Goal: Contribute content: Contribute content

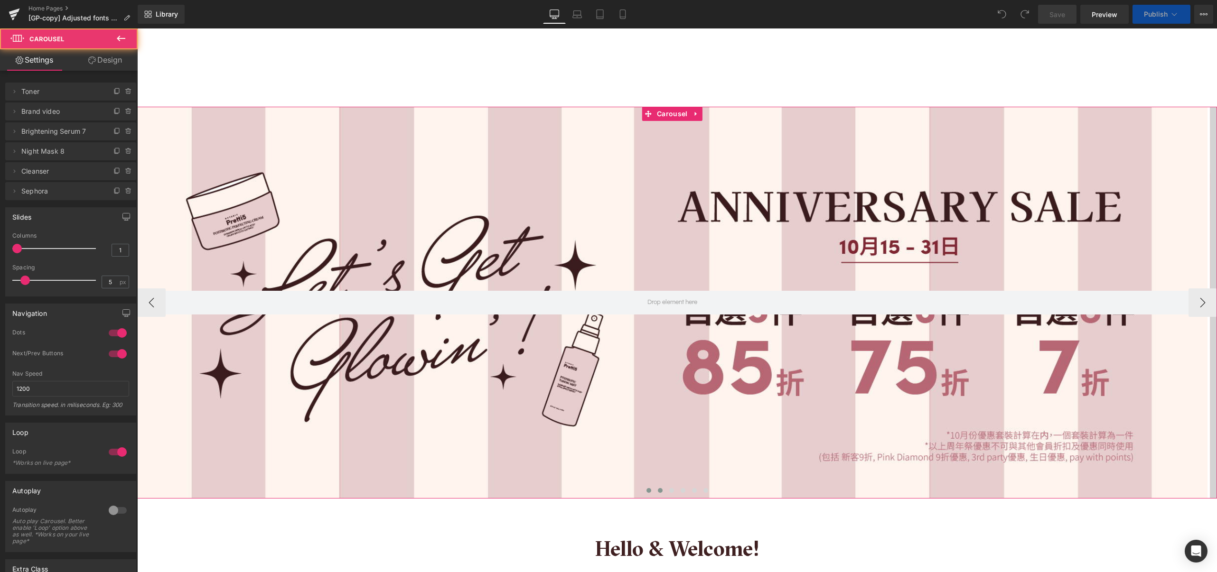
click at [658, 486] on button at bounding box center [659, 490] width 11 height 9
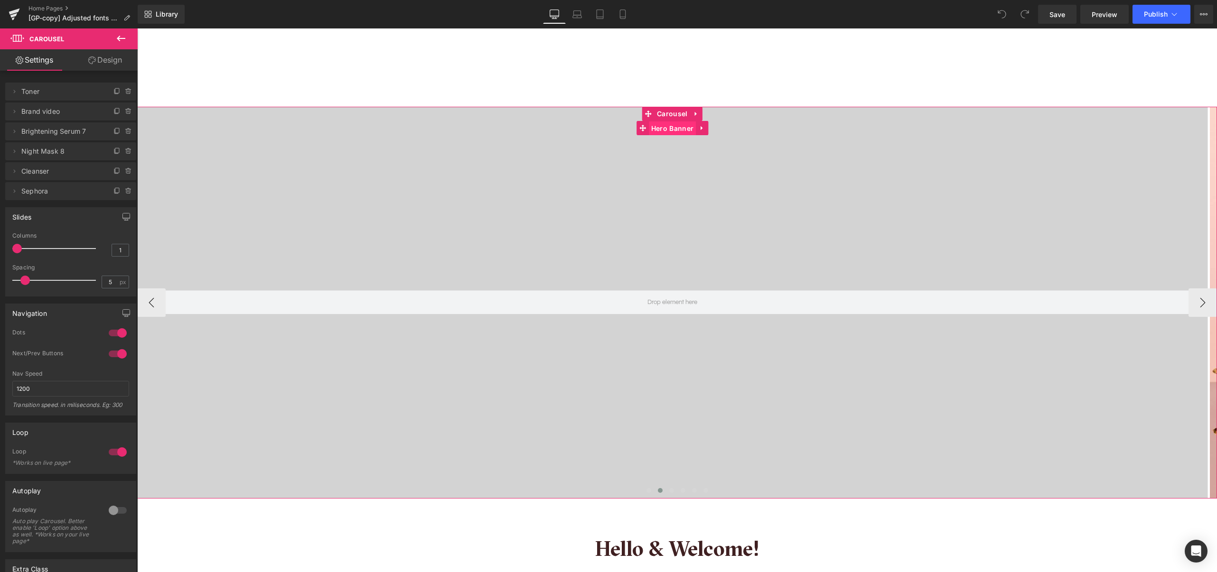
click at [674, 129] on span "Hero Banner" at bounding box center [672, 128] width 47 height 14
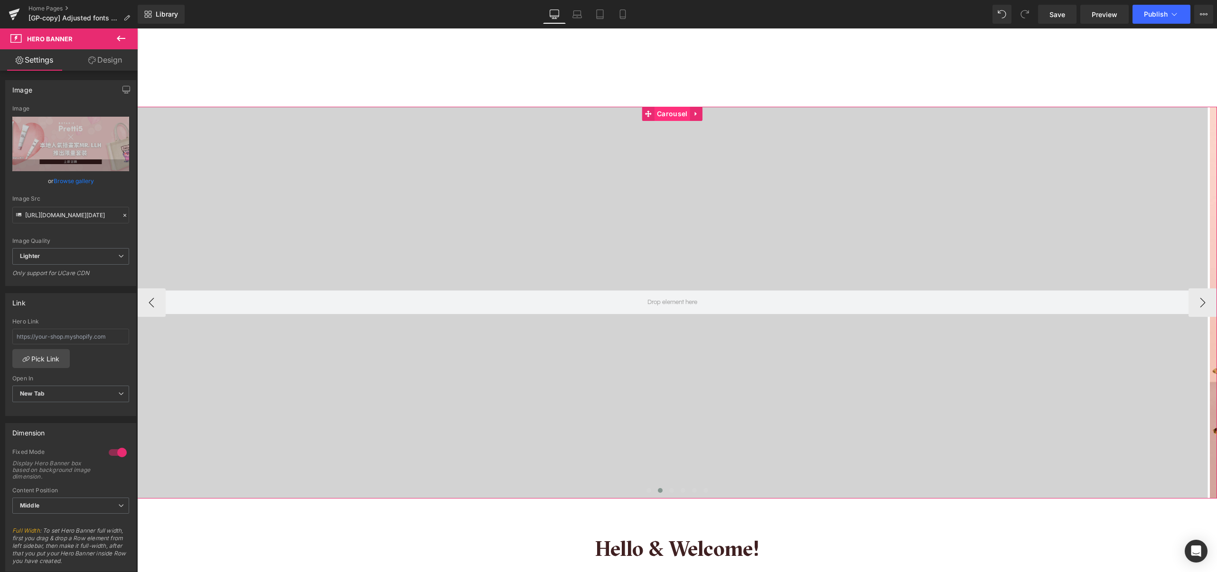
click at [676, 115] on span "Carousel" at bounding box center [671, 114] width 35 height 14
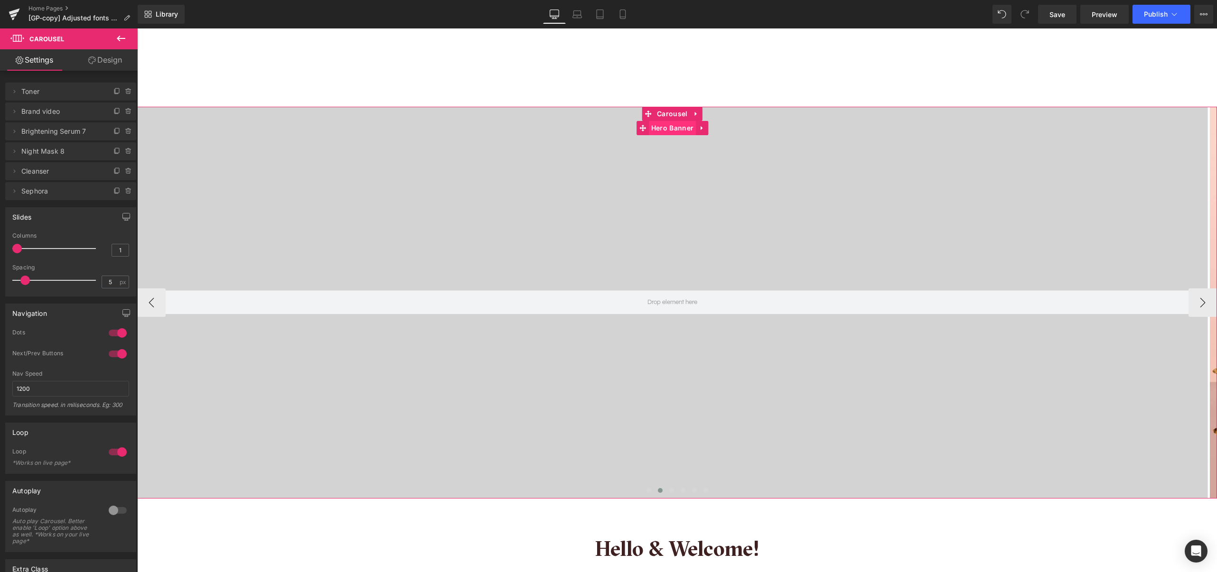
click at [673, 130] on span "Hero Banner" at bounding box center [672, 128] width 47 height 14
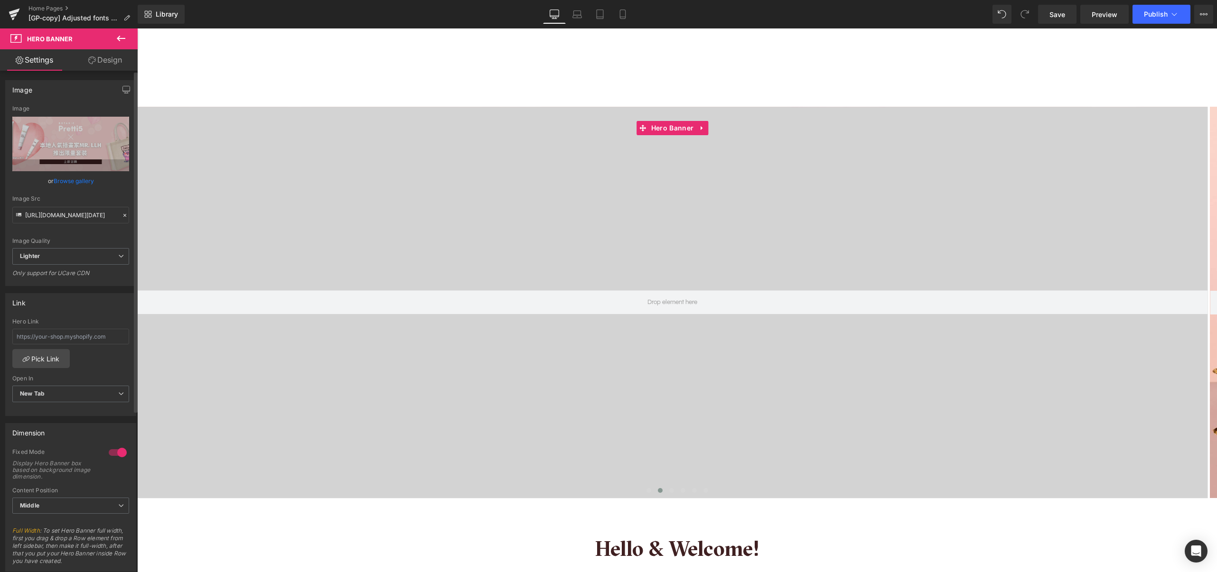
click at [83, 184] on link "Browse gallery" at bounding box center [74, 181] width 40 height 17
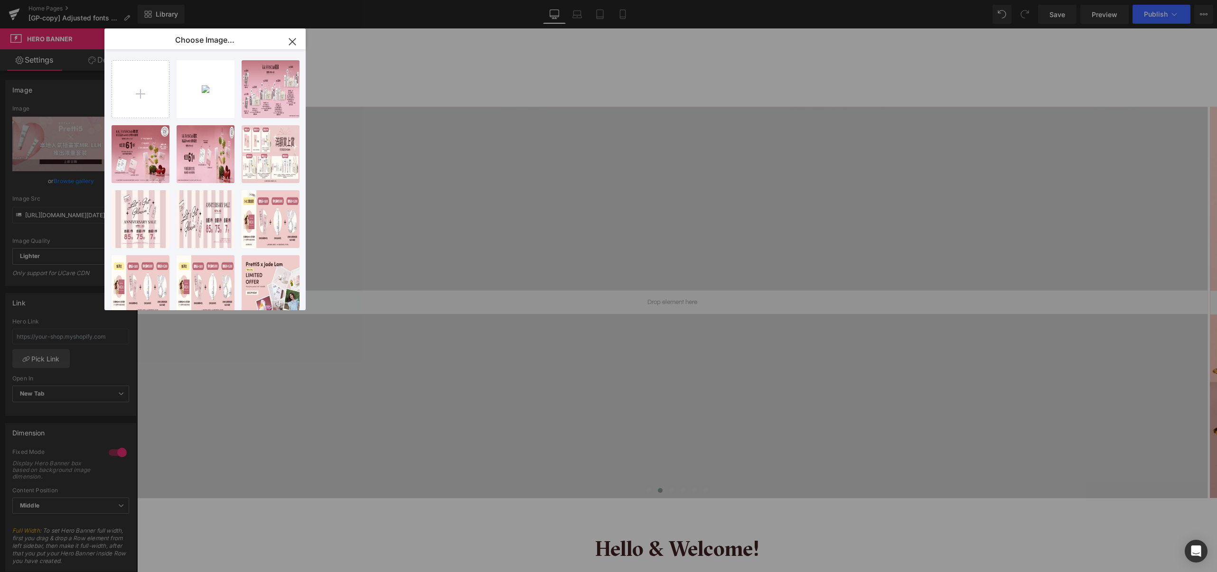
type input "C:\fakepath\TC Mobile 1600x1200_.jpg"
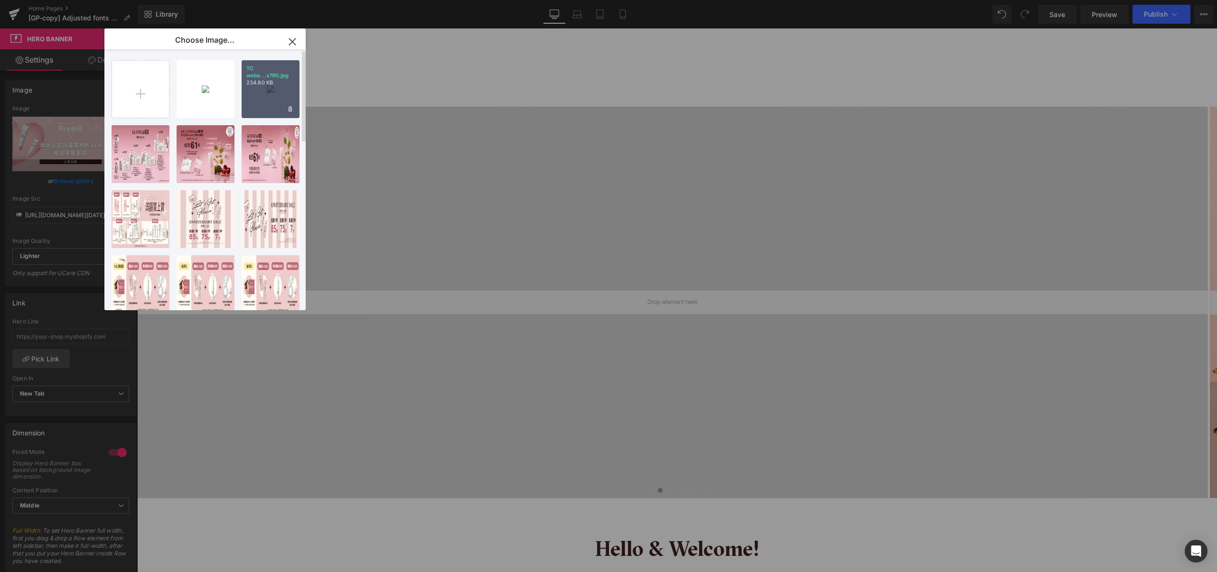
click at [260, 90] on div "TC webs...x790.jpg 234.80 KB" at bounding box center [271, 89] width 58 height 58
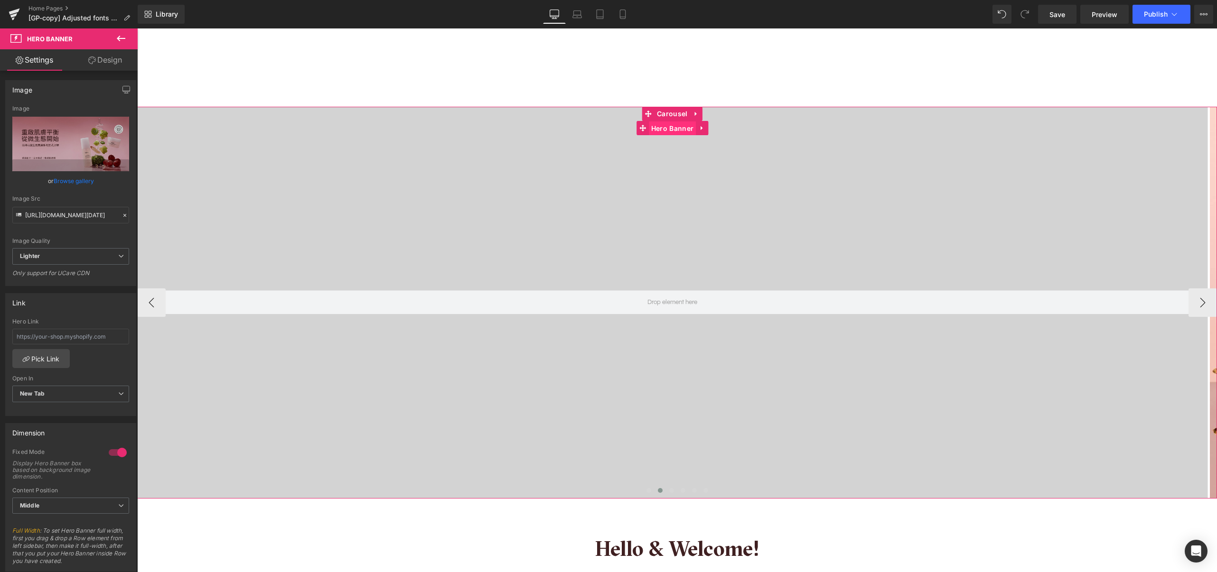
click at [674, 124] on span "Hero Banner" at bounding box center [672, 128] width 47 height 14
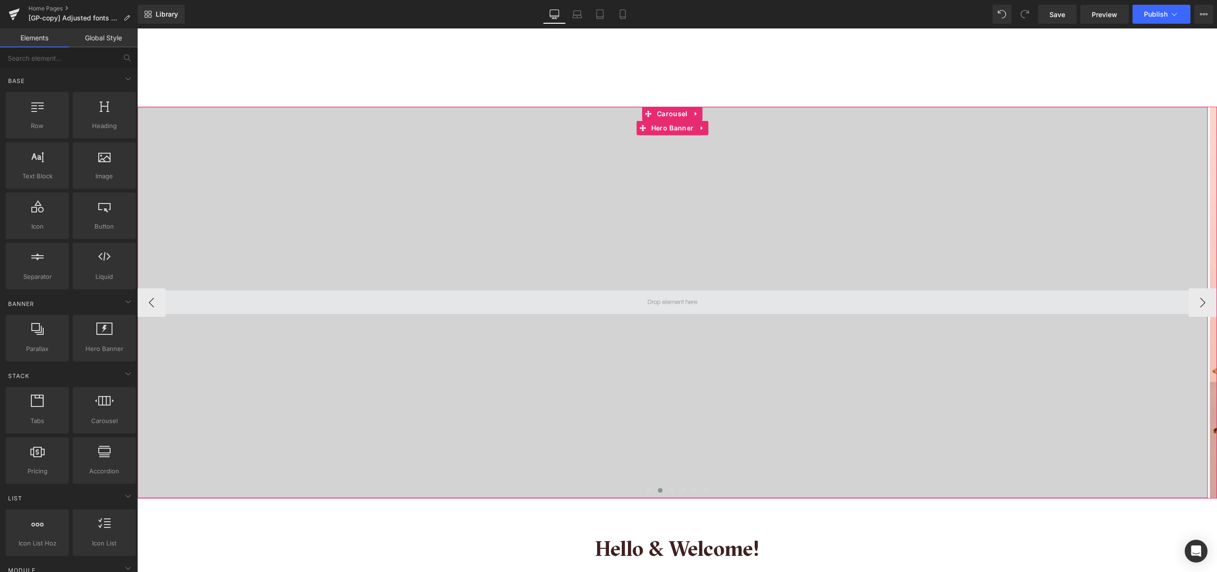
click at [678, 301] on span at bounding box center [672, 302] width 56 height 15
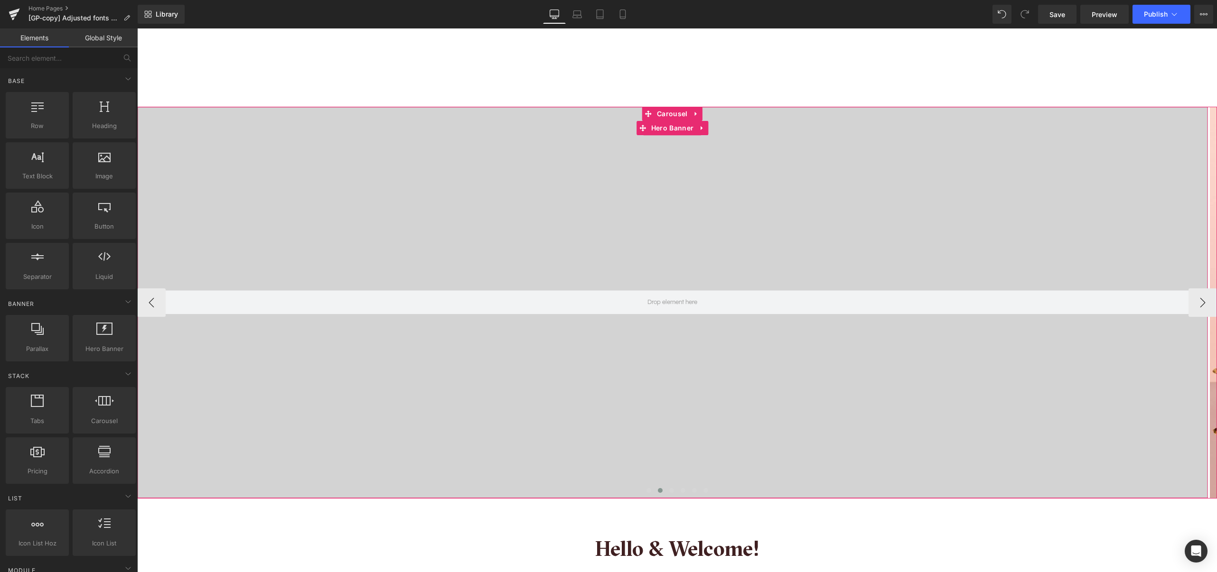
click at [718, 152] on div at bounding box center [672, 303] width 1070 height 392
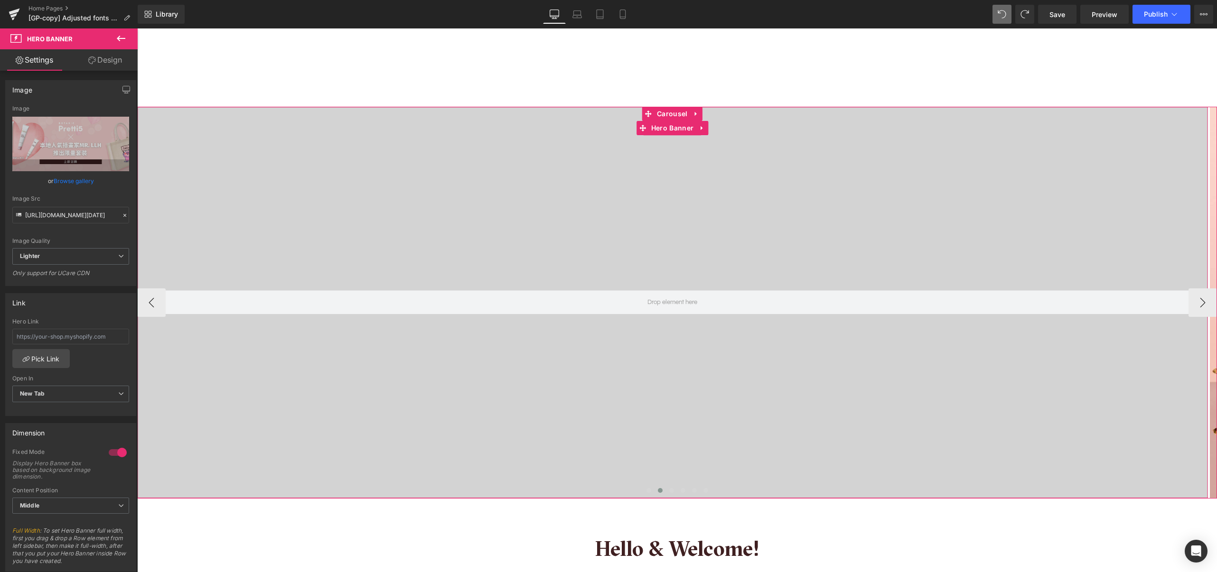
click at [545, 375] on div at bounding box center [672, 303] width 1070 height 392
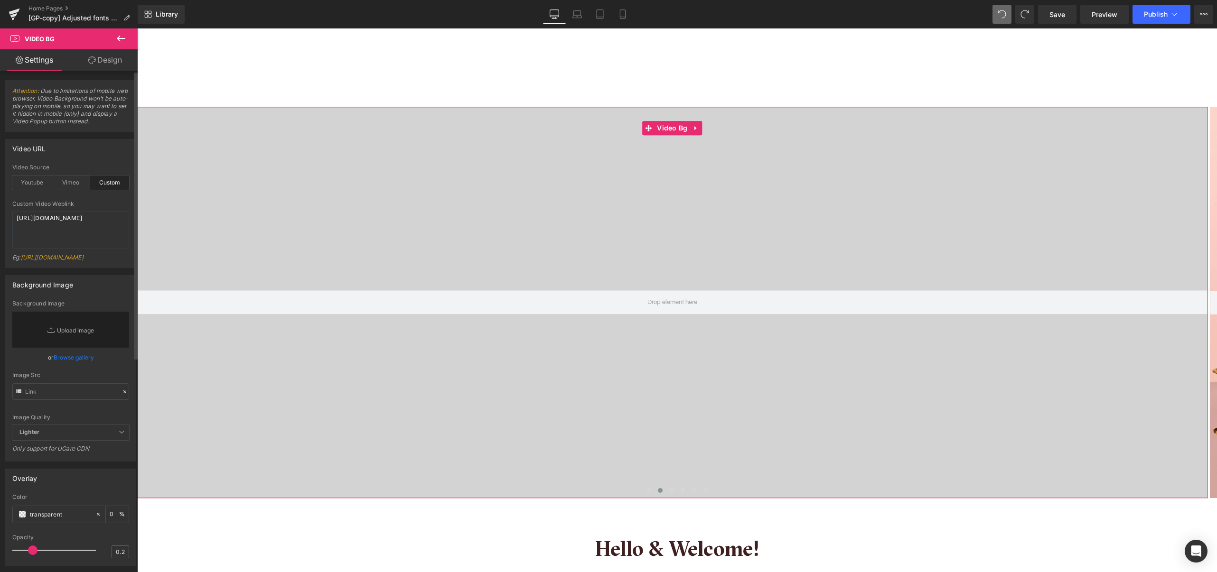
click at [82, 366] on link "Browse gallery" at bounding box center [74, 357] width 40 height 17
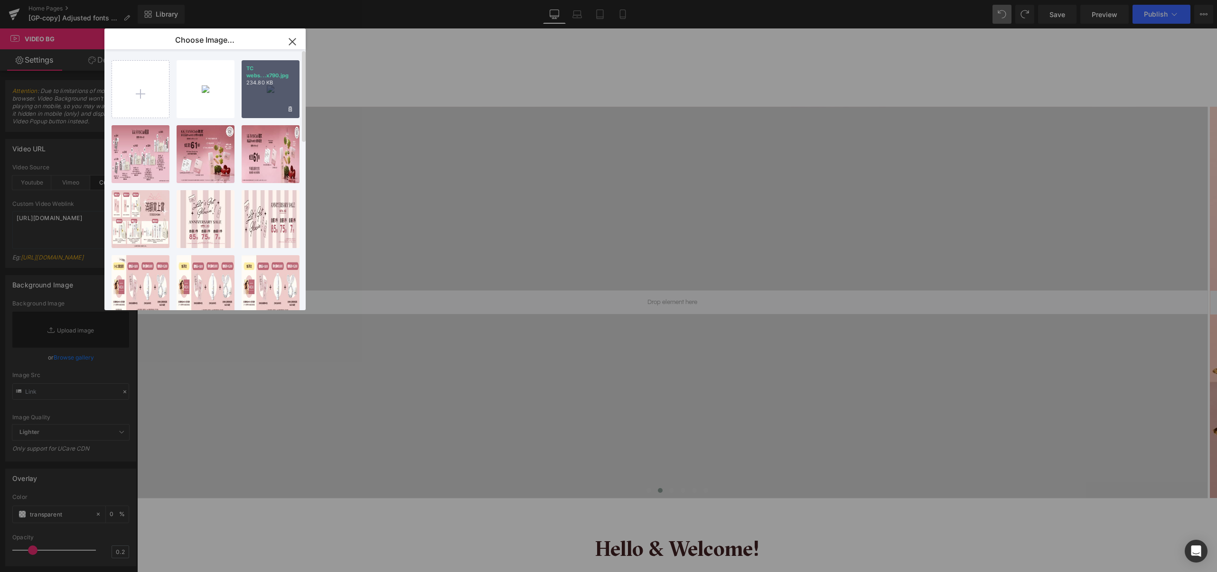
click at [263, 99] on div "TC webs...x790.jpg 234.80 KB" at bounding box center [271, 89] width 58 height 58
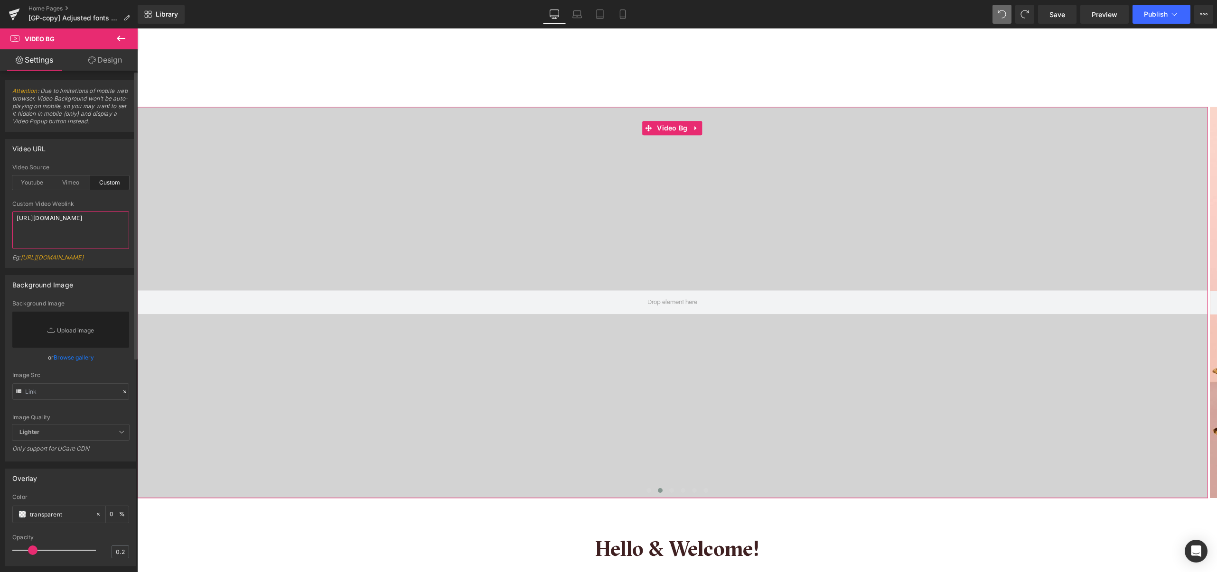
drag, startPoint x: 78, startPoint y: 238, endPoint x: 2, endPoint y: 215, distance: 79.4
click at [2, 215] on div "Video URL custom Video Source Youtube Vimeo Custom Youtube Weblink https://www.…" at bounding box center [71, 200] width 142 height 136
click at [63, 237] on textarea "https://cdn.shopify.com/videos/c/o/v/00bbd94beca841d8bd89f44b6b5ad946.mp4" at bounding box center [70, 230] width 117 height 38
click at [62, 179] on div "Vimeo" at bounding box center [70, 183] width 39 height 14
click at [111, 181] on div "Custom" at bounding box center [109, 183] width 39 height 14
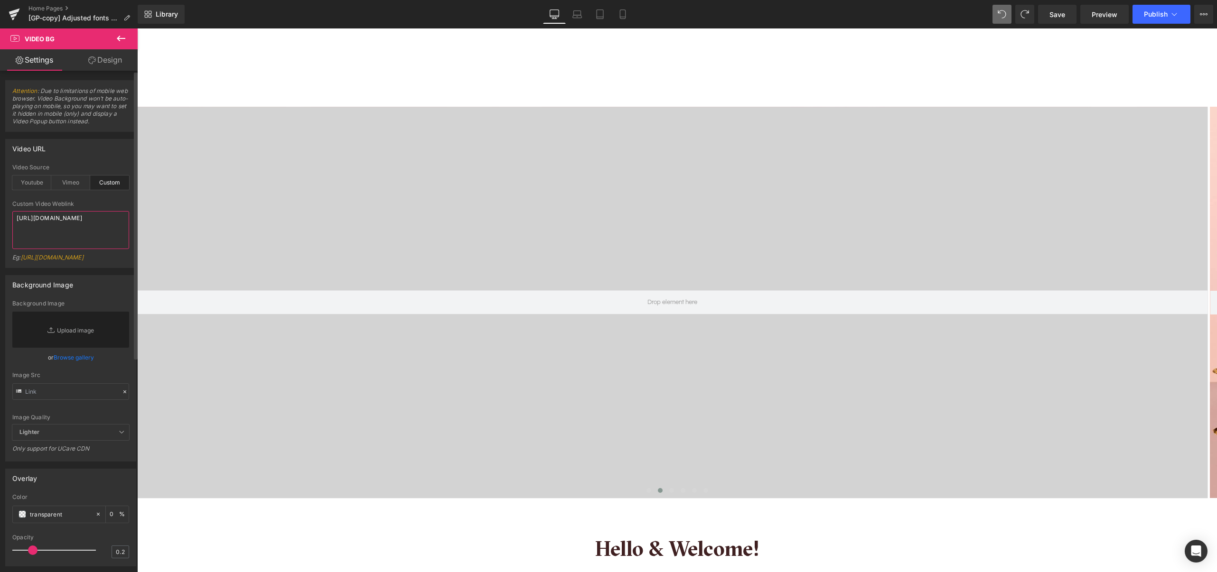
drag, startPoint x: 74, startPoint y: 240, endPoint x: 4, endPoint y: 209, distance: 76.1
click at [4, 209] on div "Video URL custom Video Source Youtube Vimeo Custom Youtube Weblink https://www.…" at bounding box center [71, 200] width 142 height 136
click at [123, 35] on icon at bounding box center [120, 38] width 11 height 11
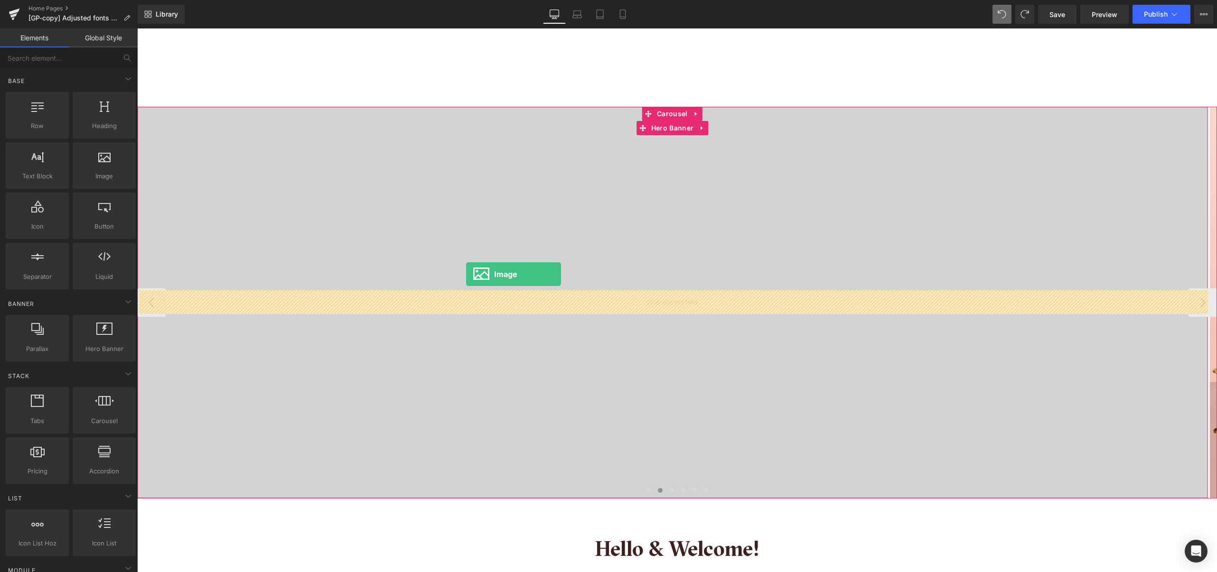
drag, startPoint x: 243, startPoint y: 202, endPoint x: 466, endPoint y: 274, distance: 234.0
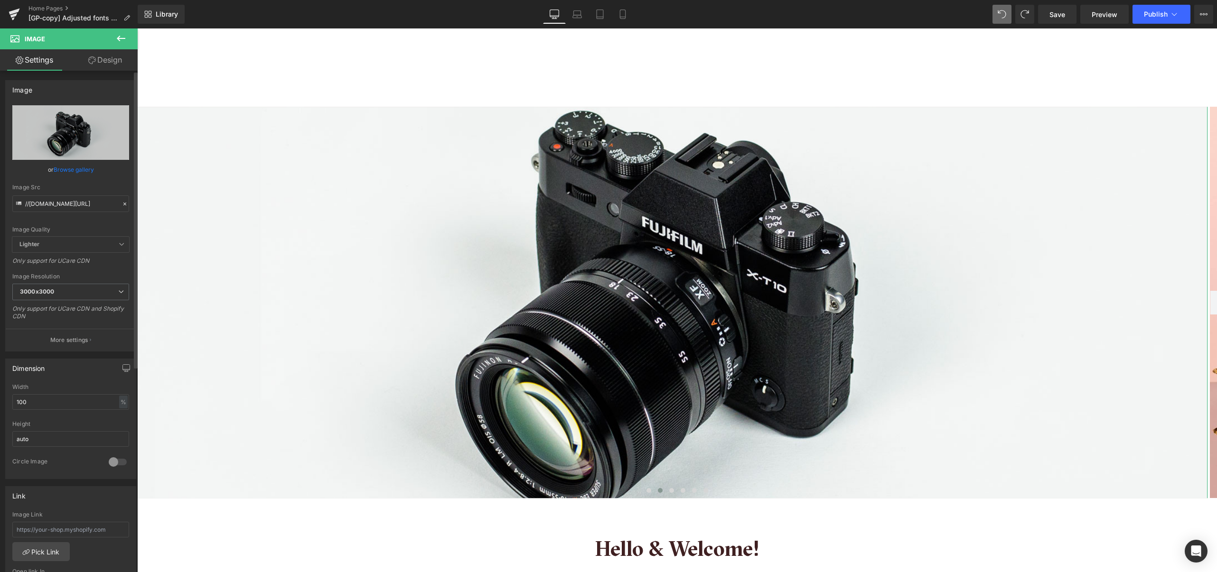
click at [84, 169] on link "Browse gallery" at bounding box center [74, 169] width 40 height 17
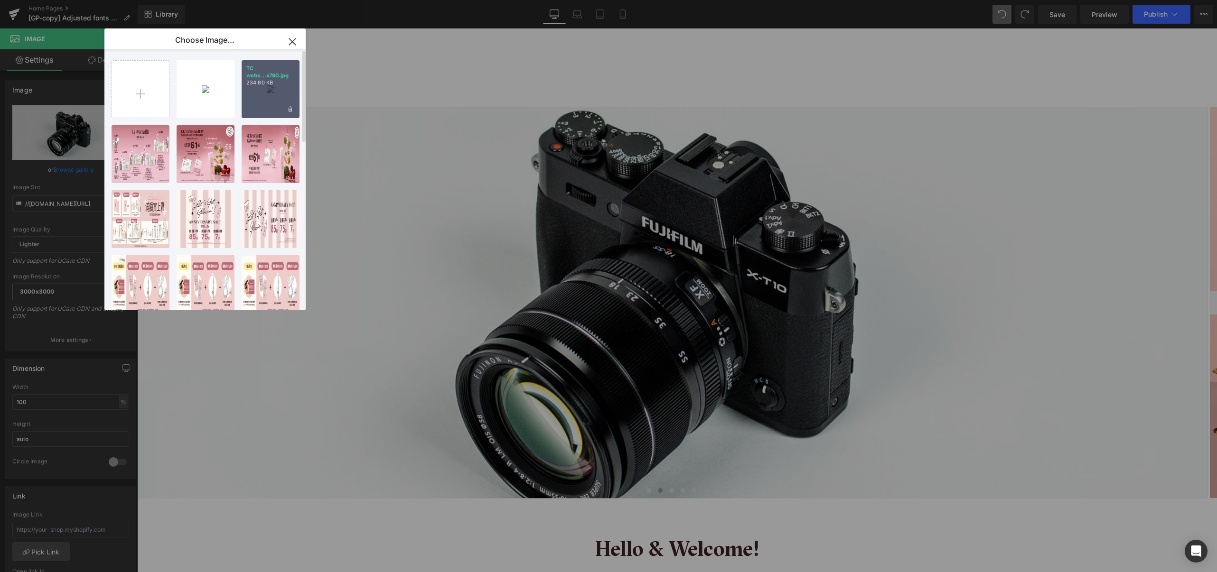
click at [264, 88] on div "TC webs...x790.jpg 234.80 KB" at bounding box center [271, 89] width 58 height 58
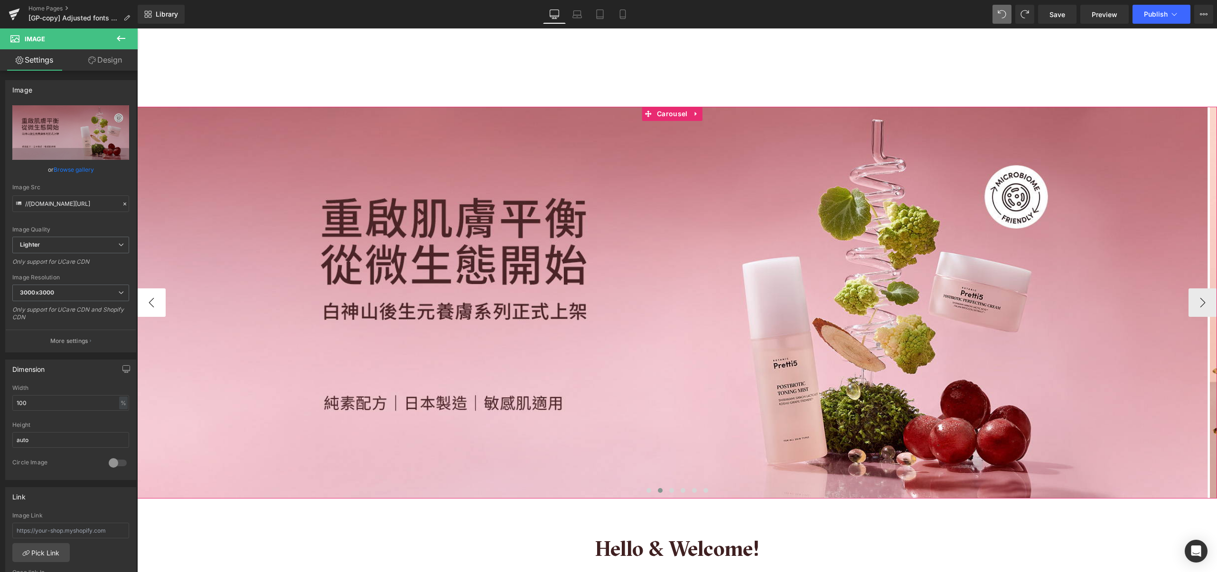
click at [158, 300] on button "‹" at bounding box center [151, 303] width 28 height 28
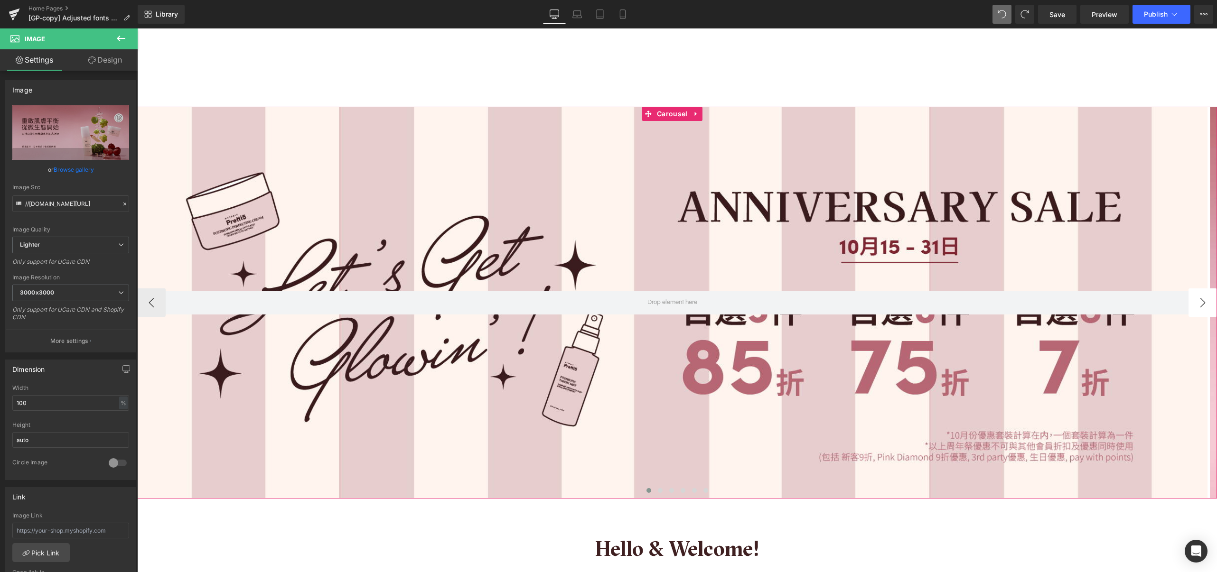
click at [1188, 306] on button "›" at bounding box center [1202, 303] width 28 height 28
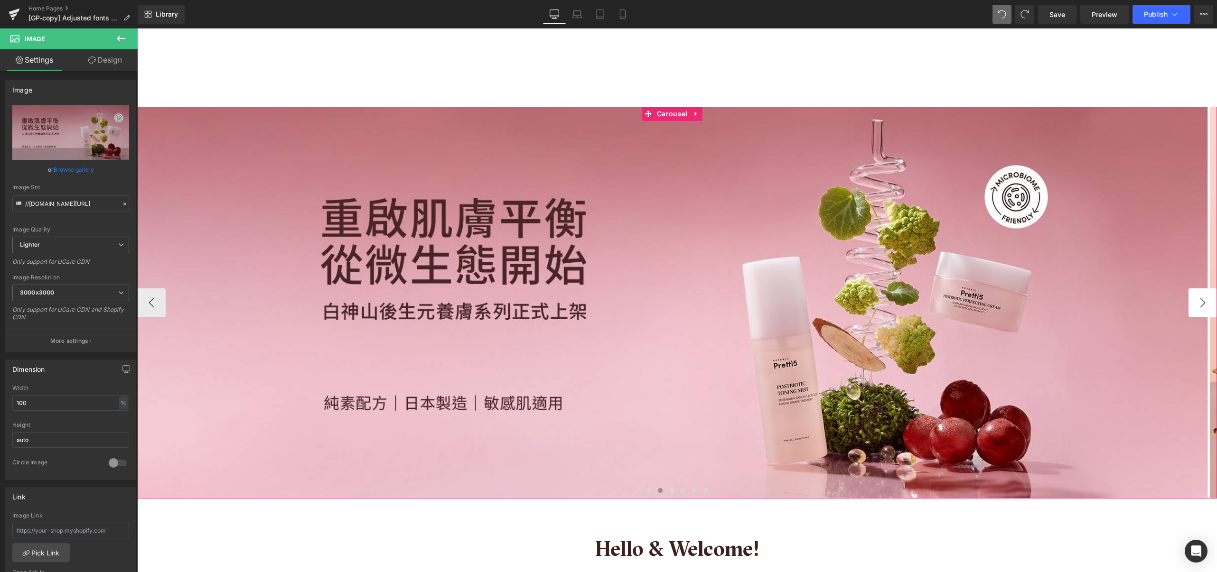
click at [1188, 306] on button "›" at bounding box center [1202, 303] width 28 height 28
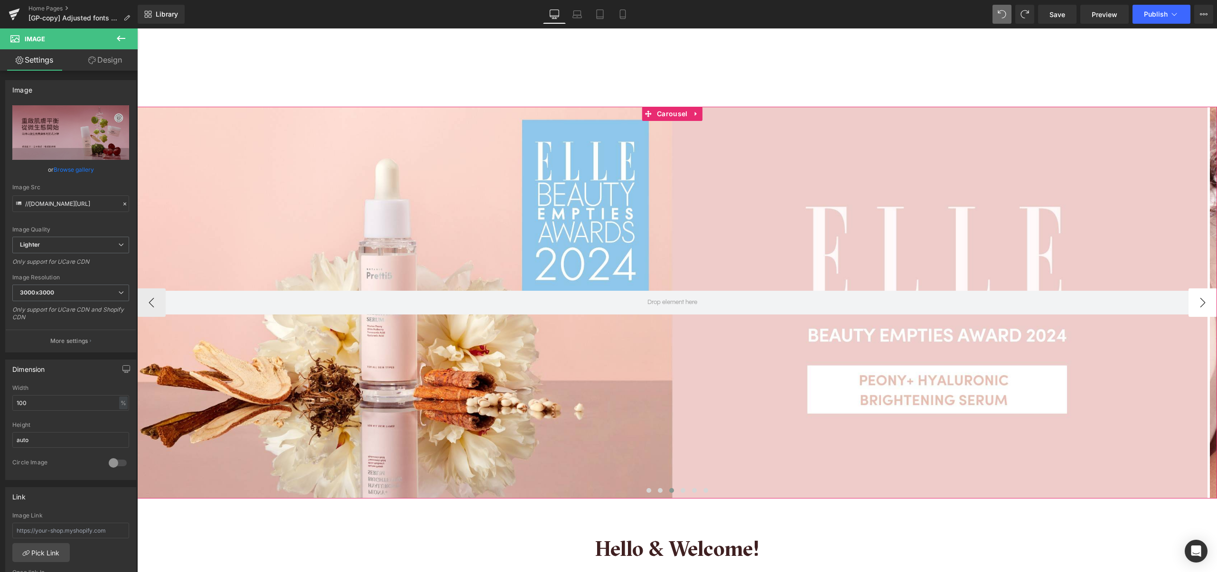
click at [1188, 306] on button "›" at bounding box center [1202, 303] width 28 height 28
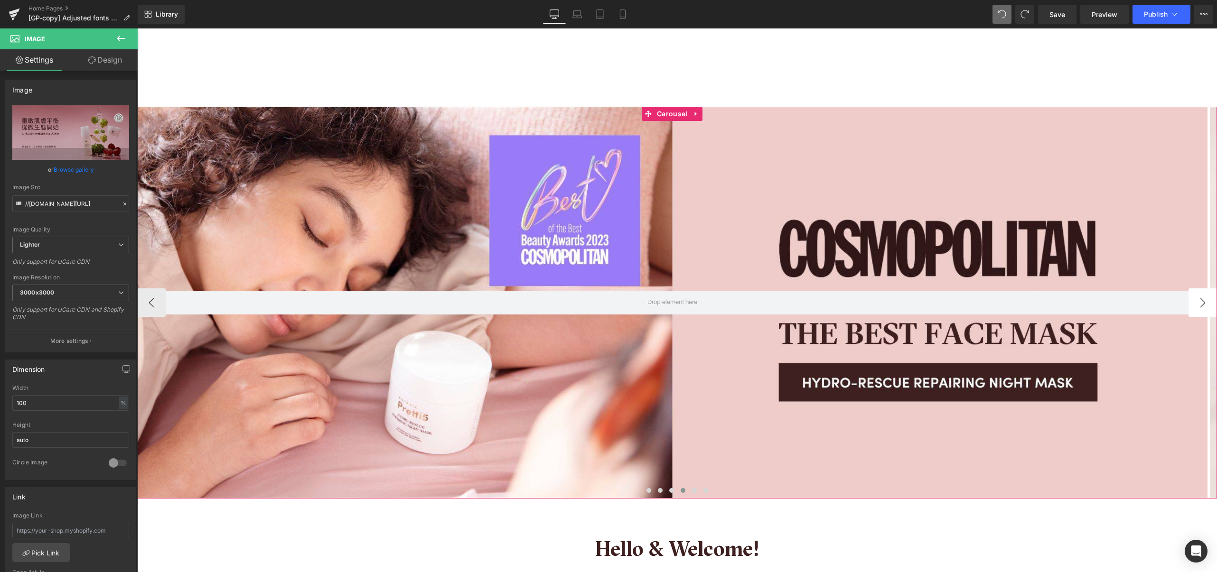
click at [1201, 308] on button "›" at bounding box center [1202, 303] width 28 height 28
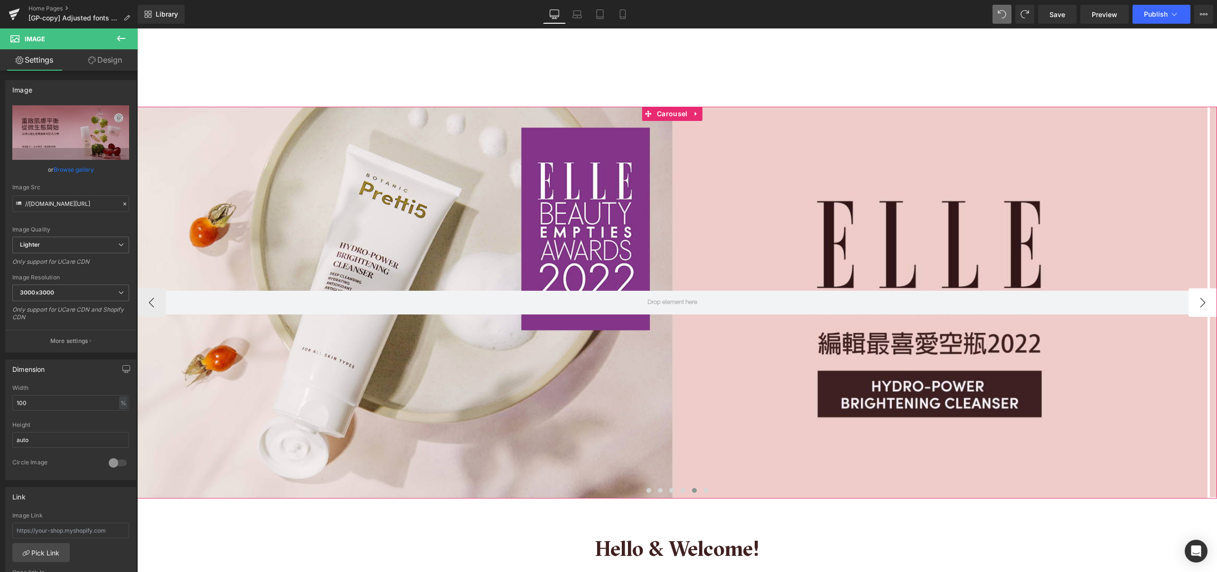
click at [1201, 306] on button "›" at bounding box center [1202, 303] width 28 height 28
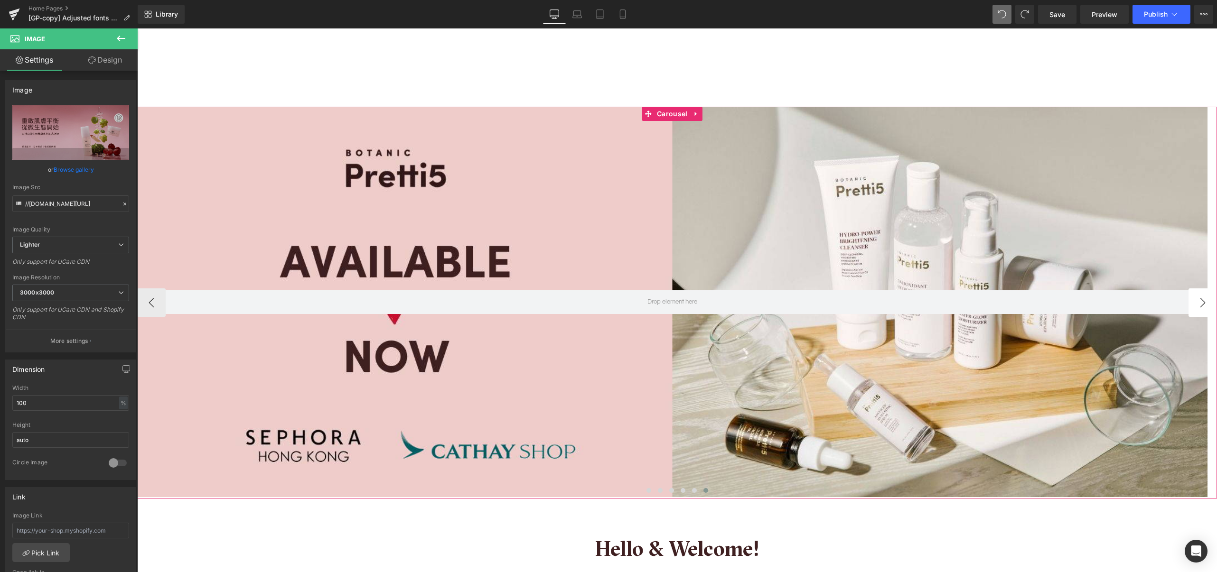
click at [1201, 306] on button "›" at bounding box center [1202, 303] width 28 height 28
click at [1194, 305] on button "›" at bounding box center [1202, 303] width 28 height 28
click at [658, 492] on span at bounding box center [660, 490] width 5 height 5
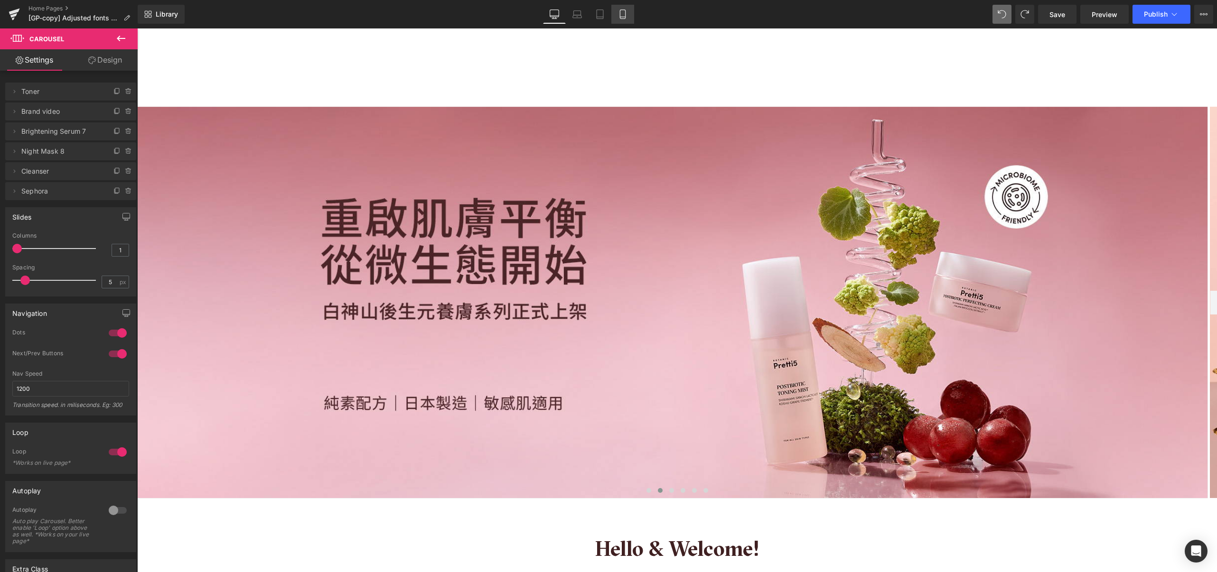
click at [618, 14] on icon at bounding box center [622, 13] width 9 height 9
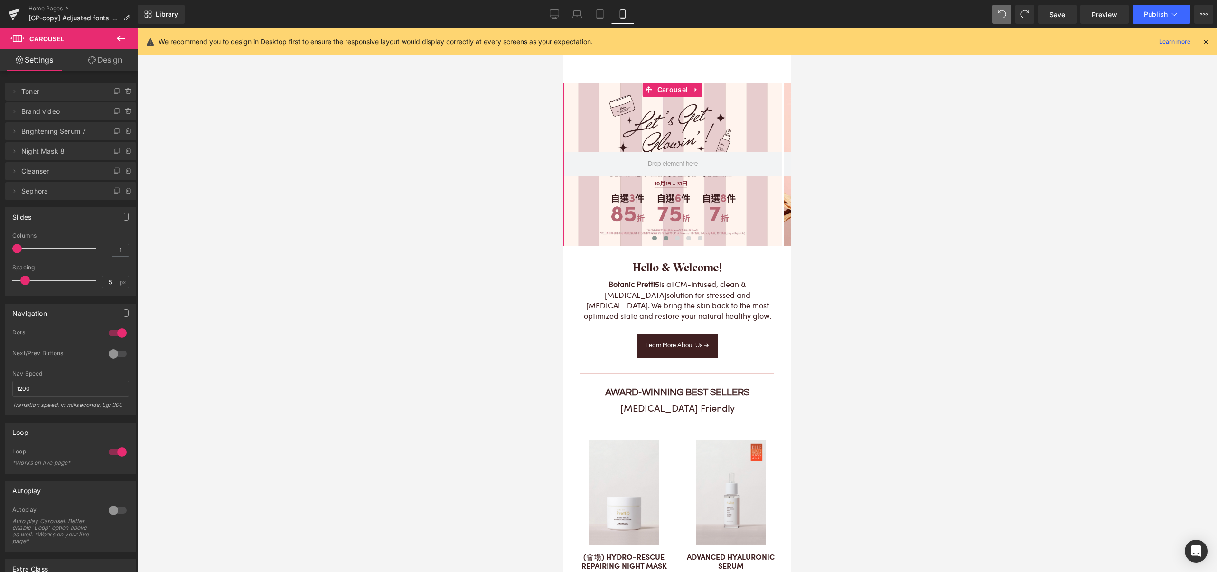
click at [663, 240] on span at bounding box center [665, 238] width 5 height 5
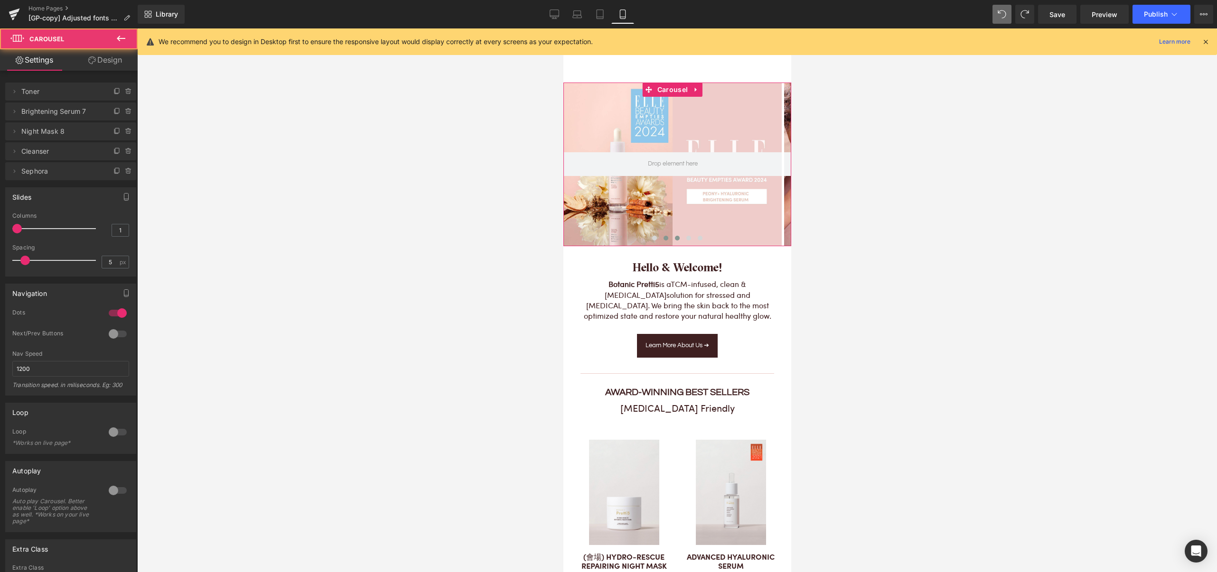
click at [674, 237] on span at bounding box center [676, 238] width 5 height 5
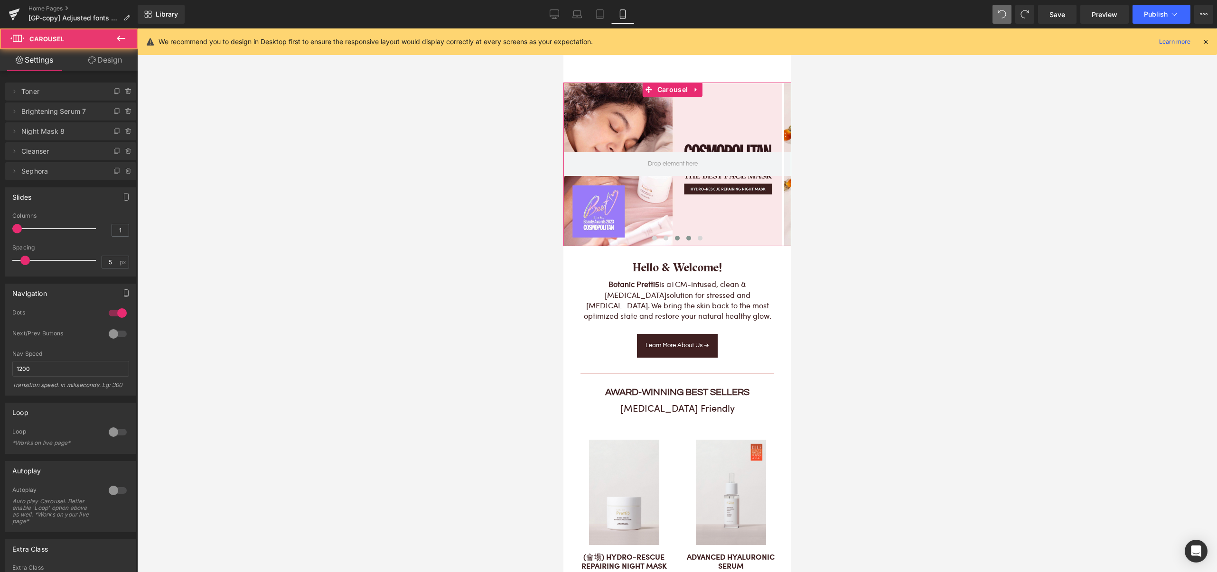
click at [686, 237] on span at bounding box center [688, 238] width 5 height 5
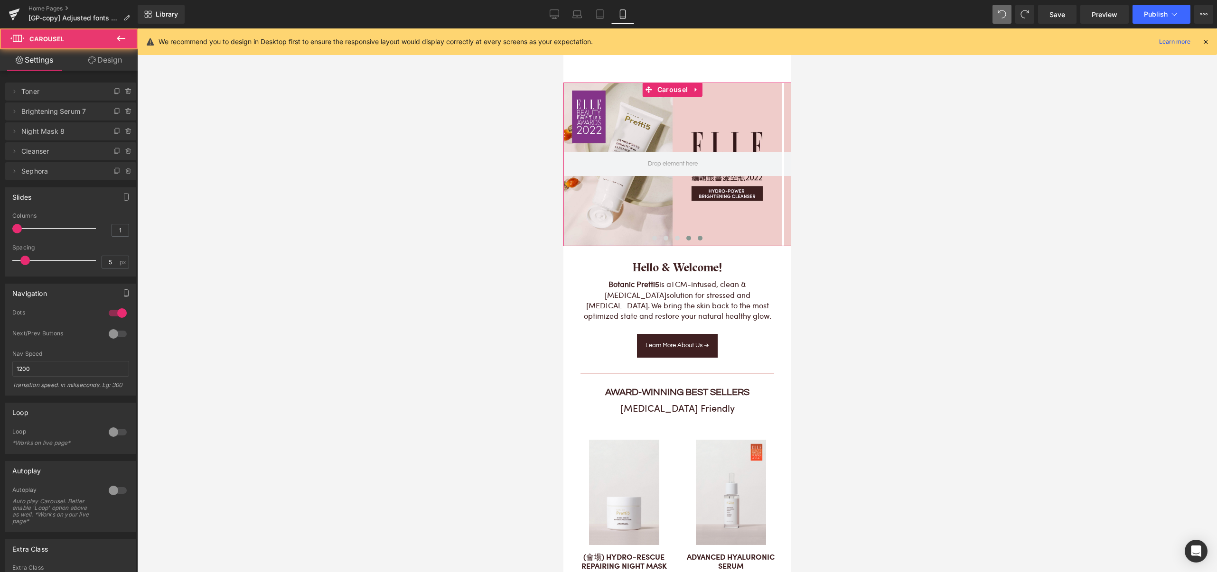
click at [697, 238] on span at bounding box center [699, 238] width 5 height 5
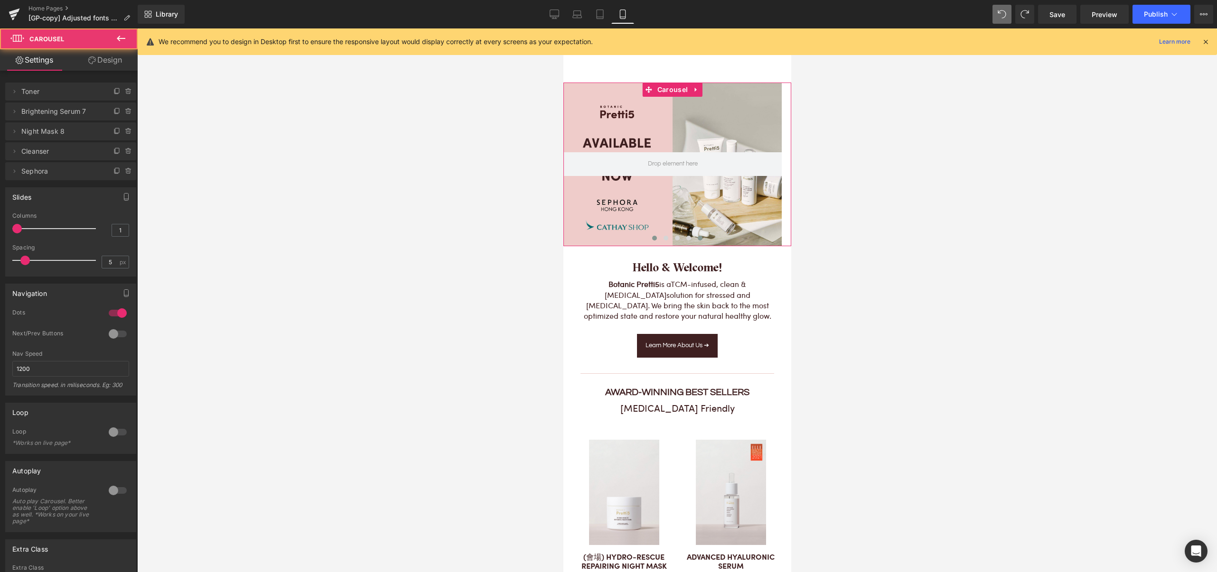
click at [652, 237] on span at bounding box center [654, 238] width 5 height 5
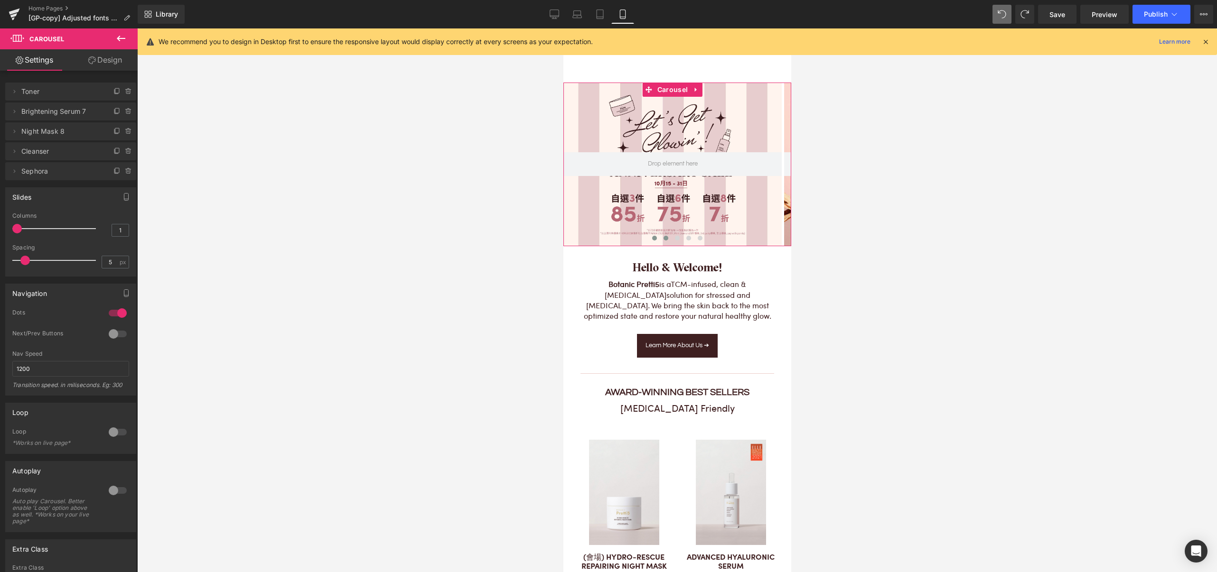
click at [663, 239] on span at bounding box center [665, 238] width 5 height 5
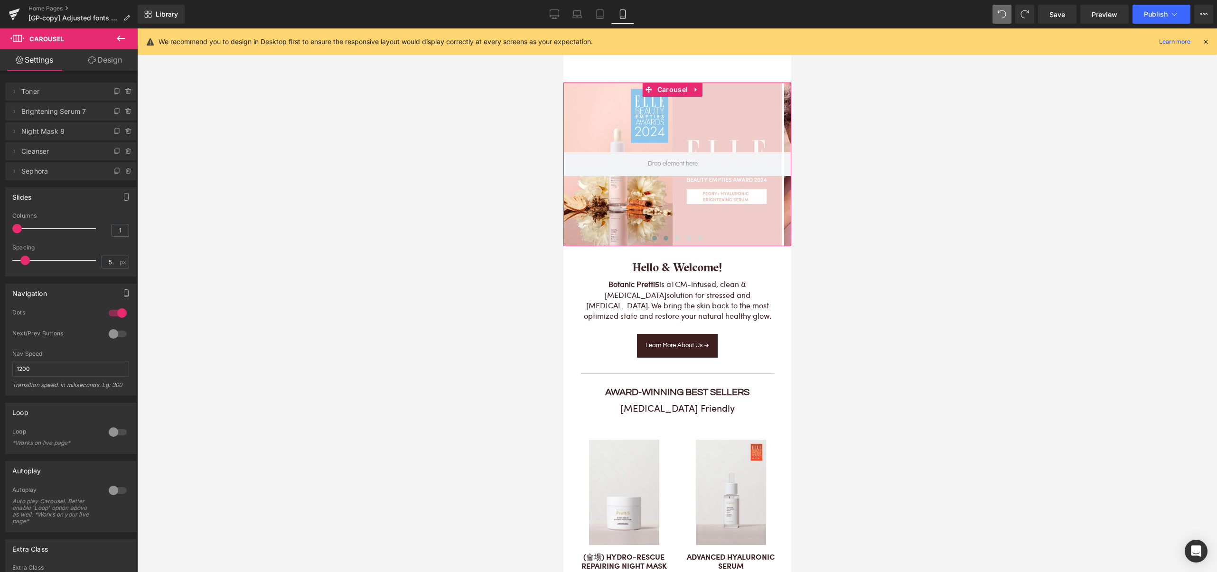
click at [652, 237] on span at bounding box center [654, 238] width 5 height 5
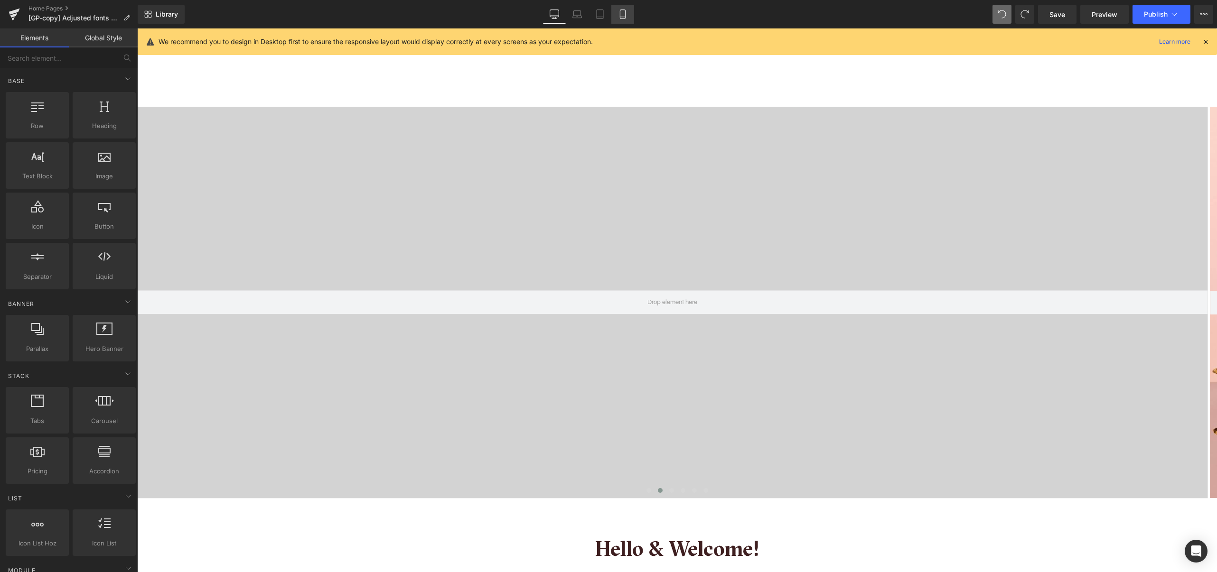
click at [627, 13] on link "Mobile" at bounding box center [622, 14] width 23 height 19
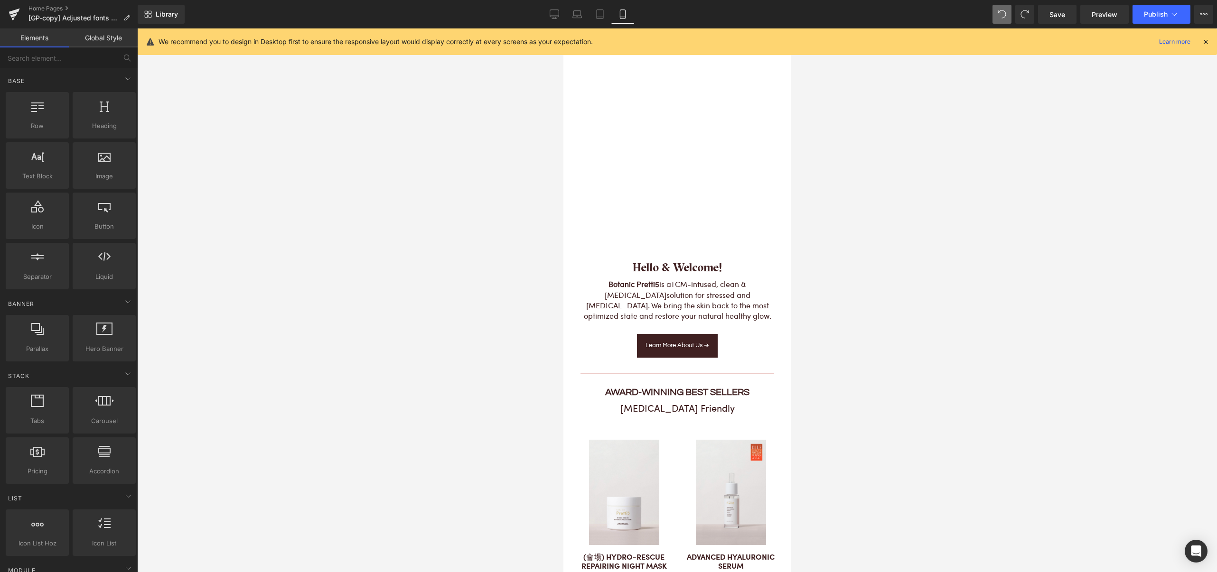
scroll to position [54, 0]
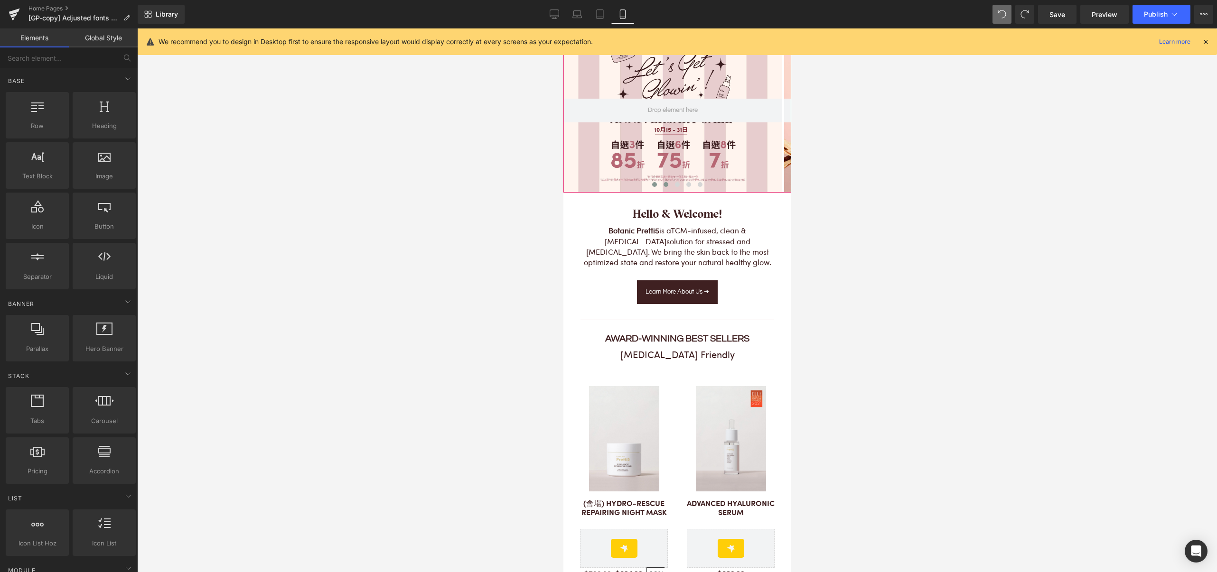
click at [663, 182] on span at bounding box center [665, 184] width 5 height 5
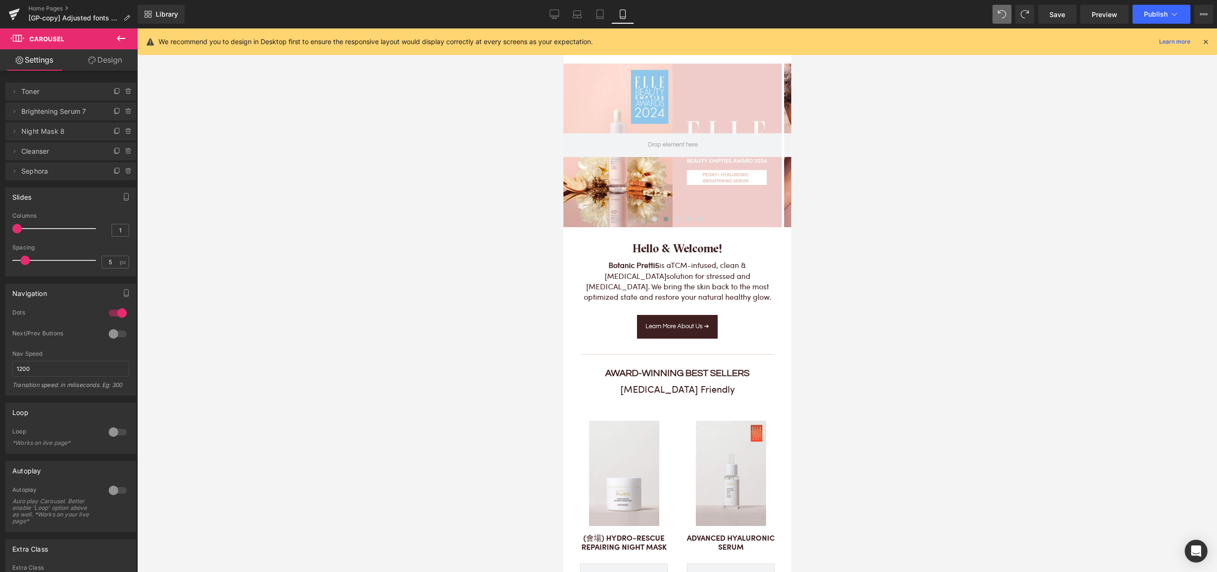
scroll to position [0, 0]
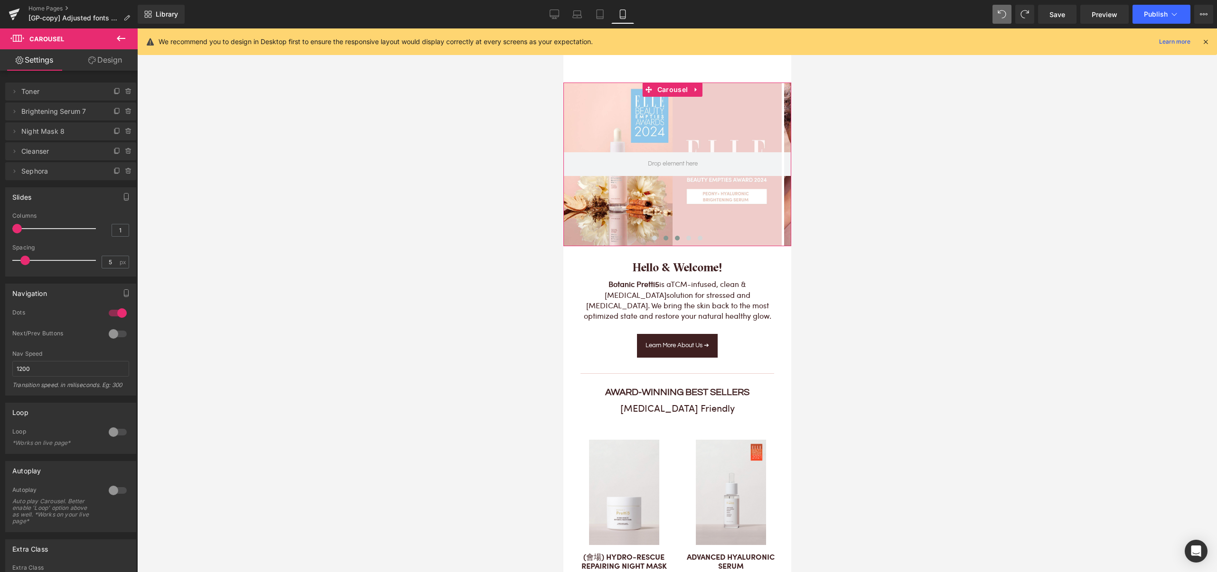
click at [674, 238] on span at bounding box center [676, 238] width 5 height 5
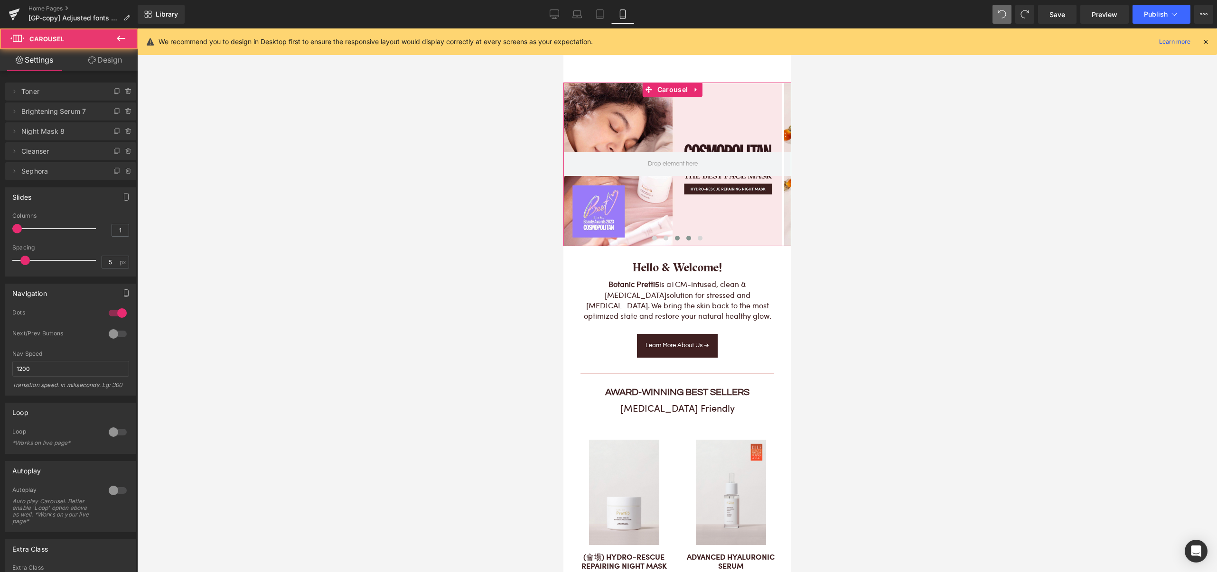
click at [682, 236] on button at bounding box center [687, 237] width 11 height 9
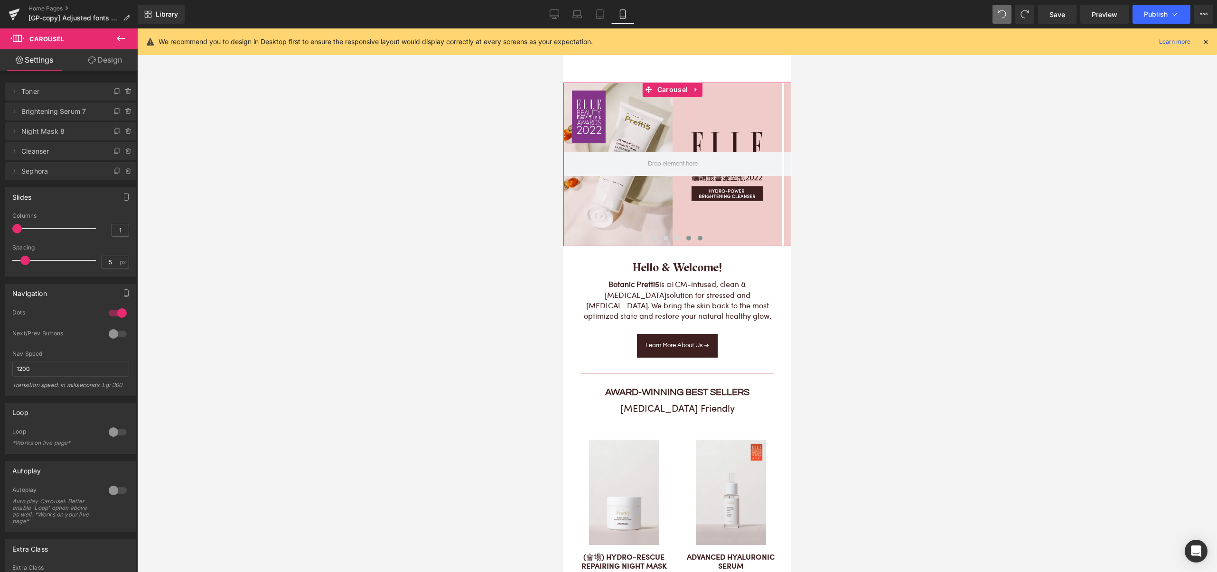
click at [694, 236] on button at bounding box center [699, 237] width 11 height 9
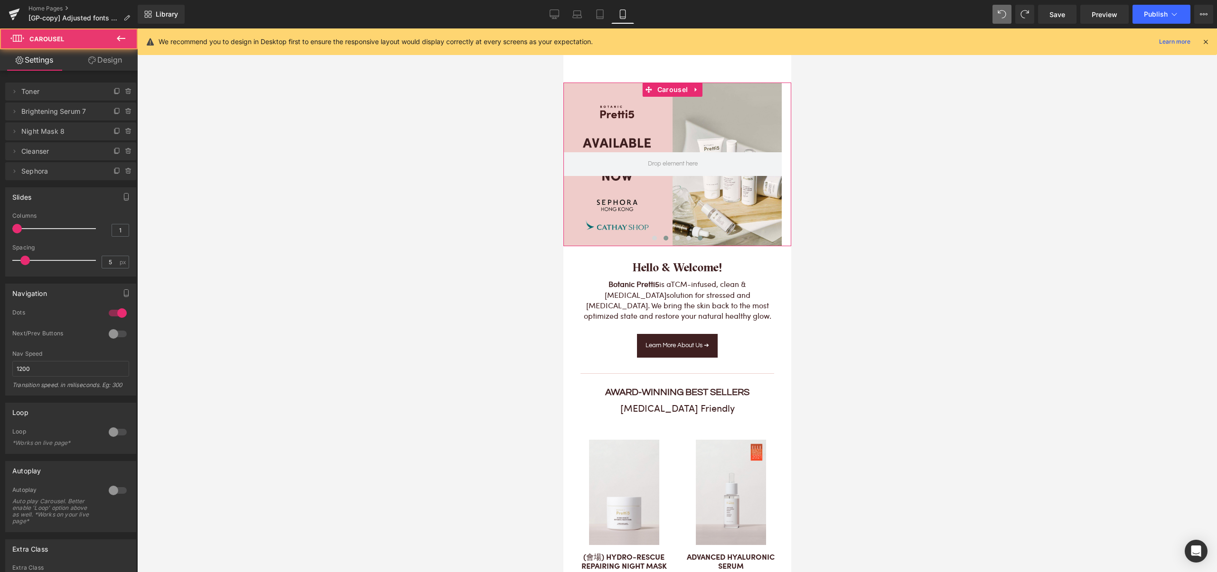
click at [663, 236] on span at bounding box center [665, 238] width 5 height 5
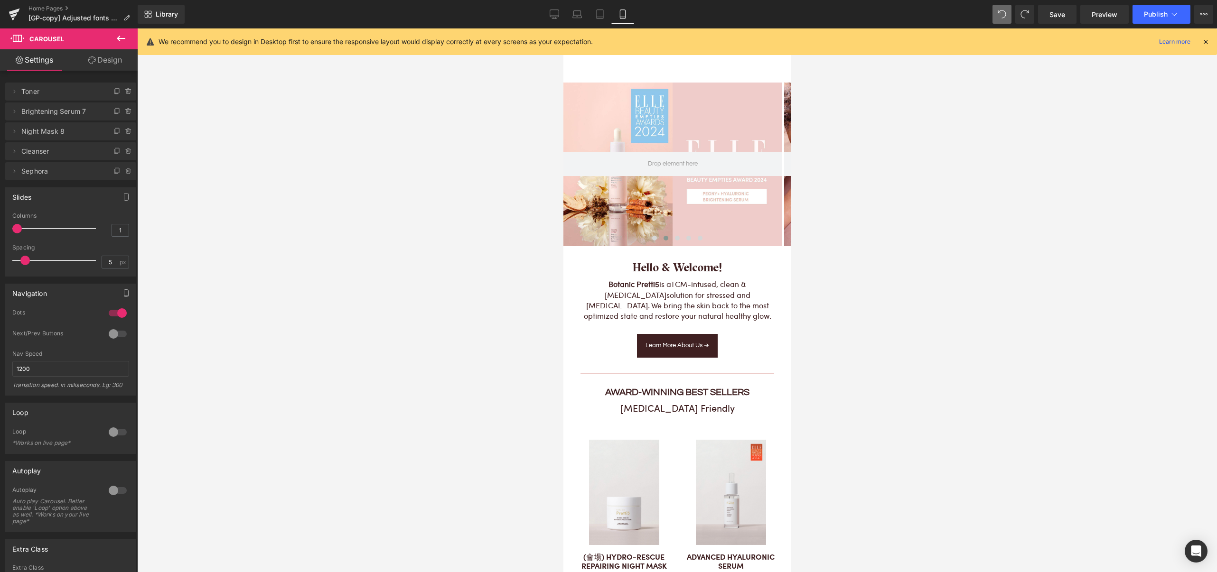
click at [922, 237] on div at bounding box center [677, 300] width 1080 height 544
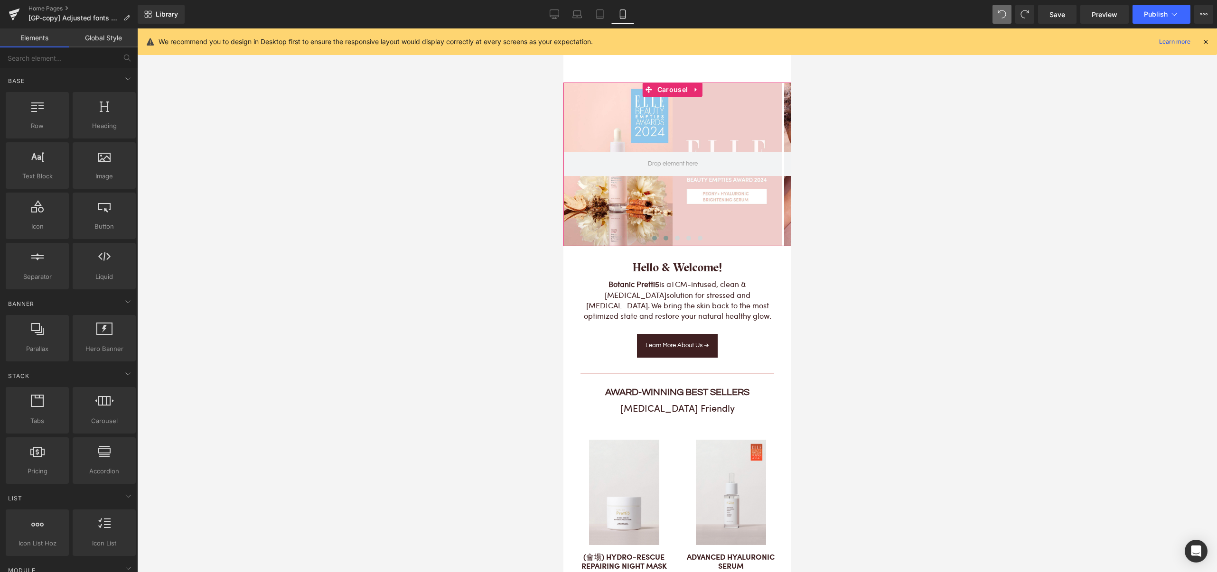
click at [652, 240] on span at bounding box center [654, 238] width 5 height 5
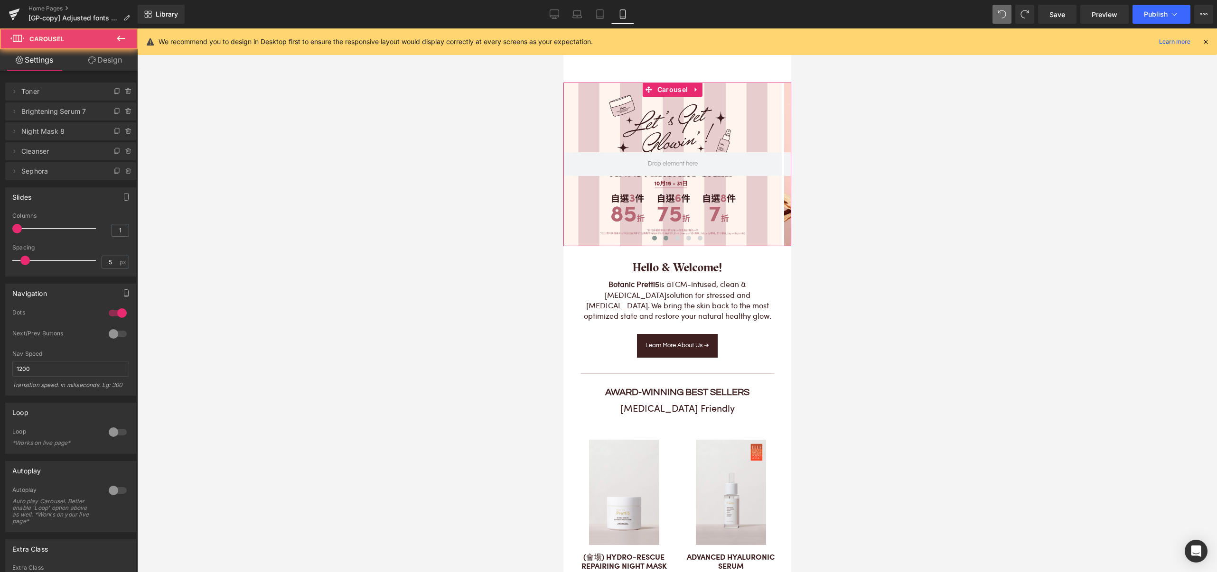
click at [663, 237] on span at bounding box center [665, 238] width 5 height 5
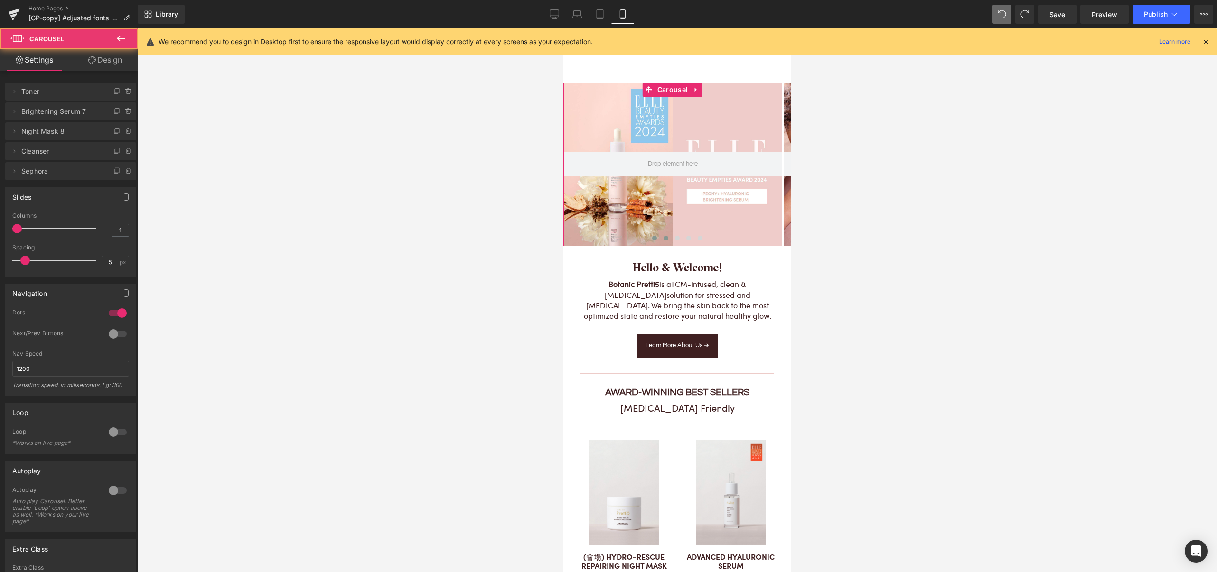
click at [652, 236] on span at bounding box center [654, 238] width 5 height 5
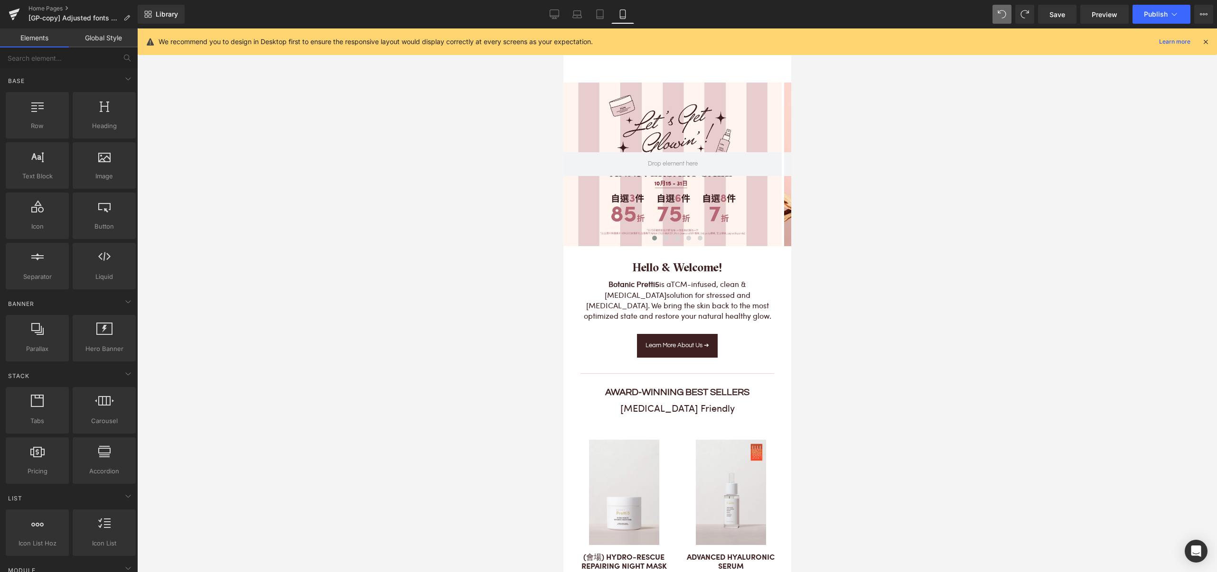
click at [853, 140] on div at bounding box center [677, 300] width 1080 height 544
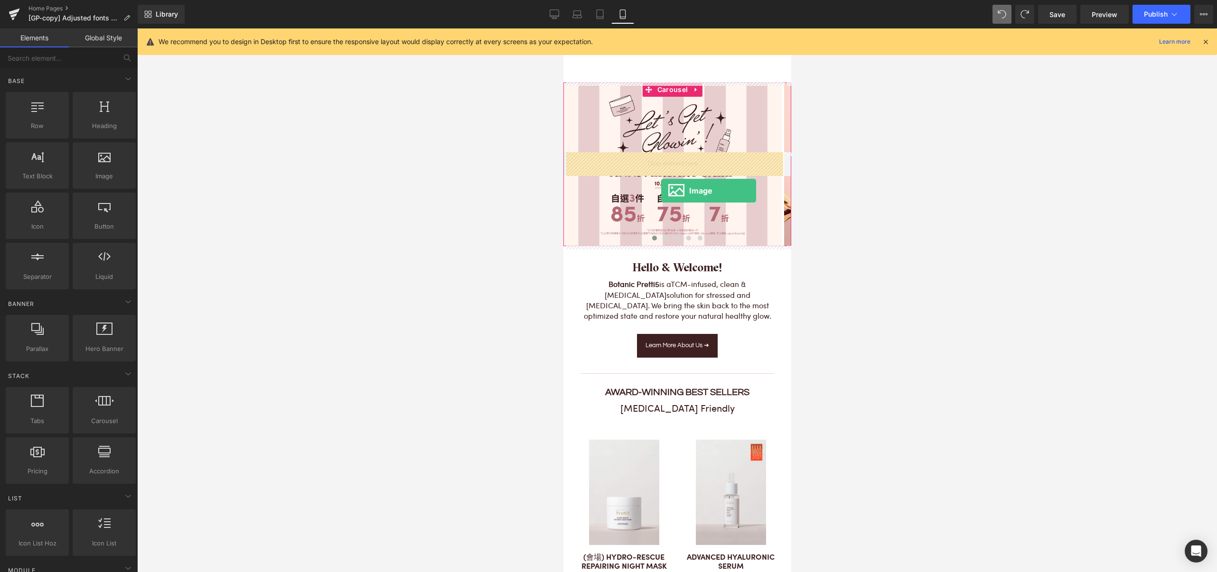
drag, startPoint x: 669, startPoint y: 197, endPoint x: 661, endPoint y: 191, distance: 10.8
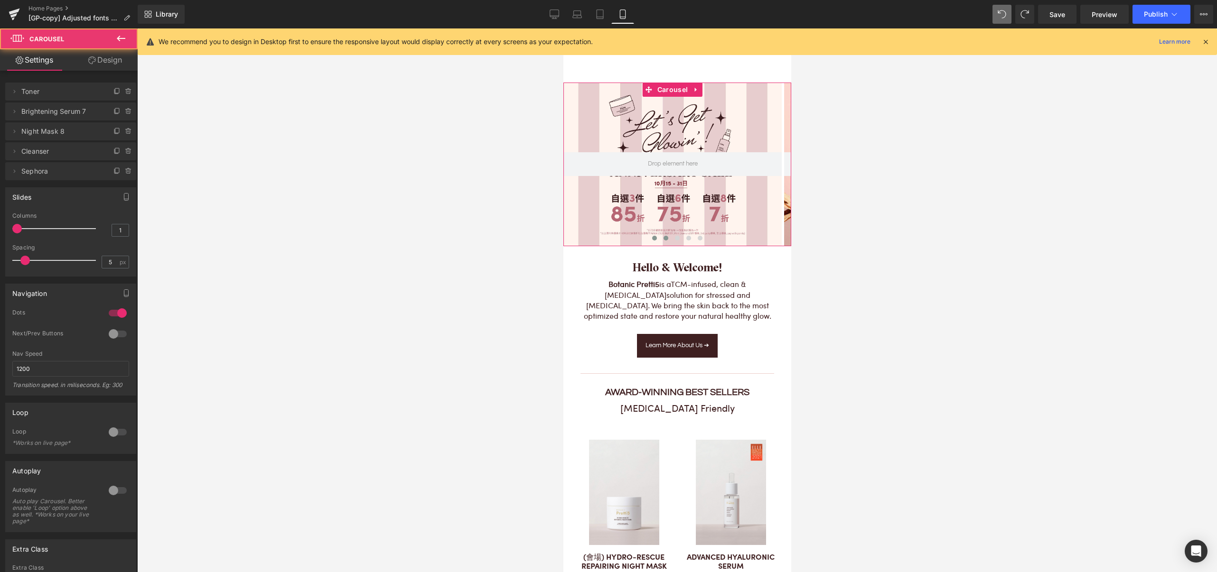
click at [661, 234] on button at bounding box center [665, 237] width 11 height 9
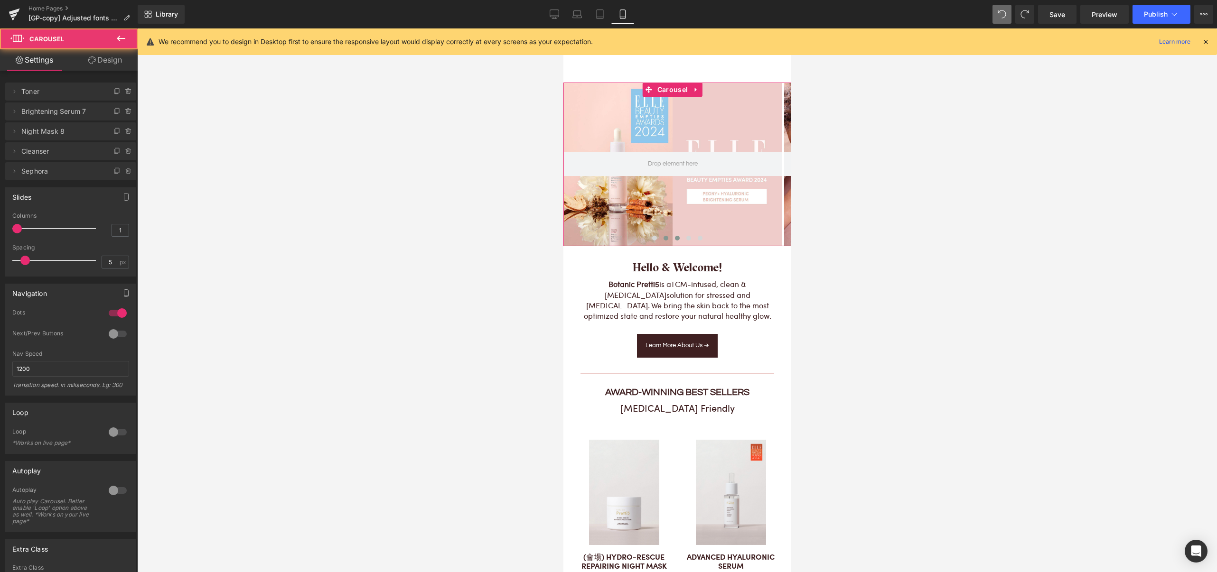
click at [672, 234] on button at bounding box center [676, 237] width 11 height 9
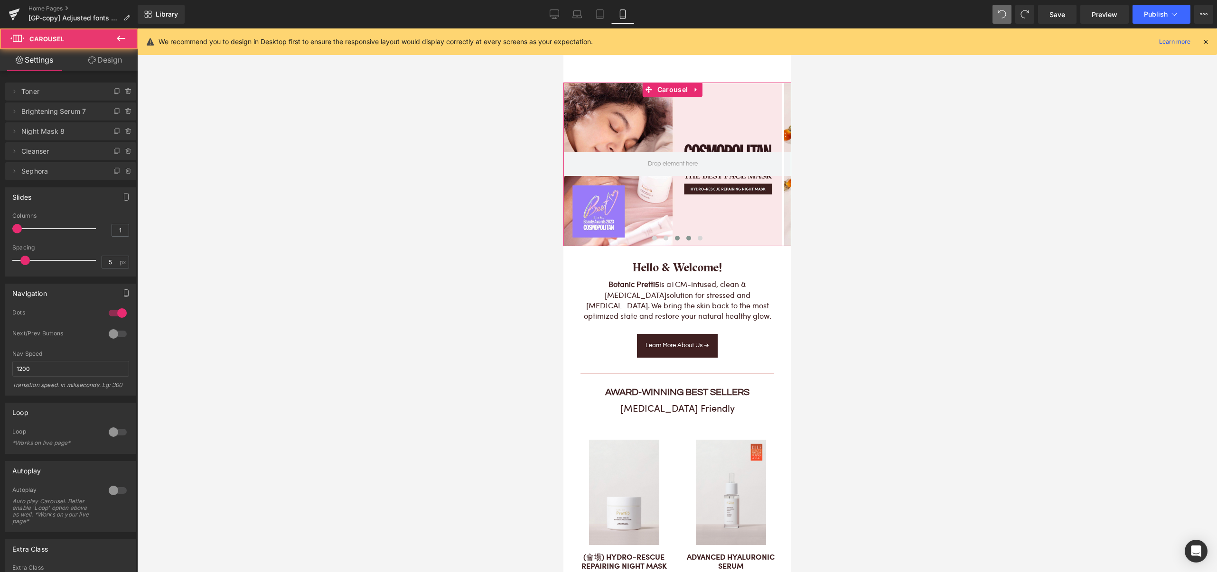
click at [686, 237] on span at bounding box center [688, 238] width 5 height 5
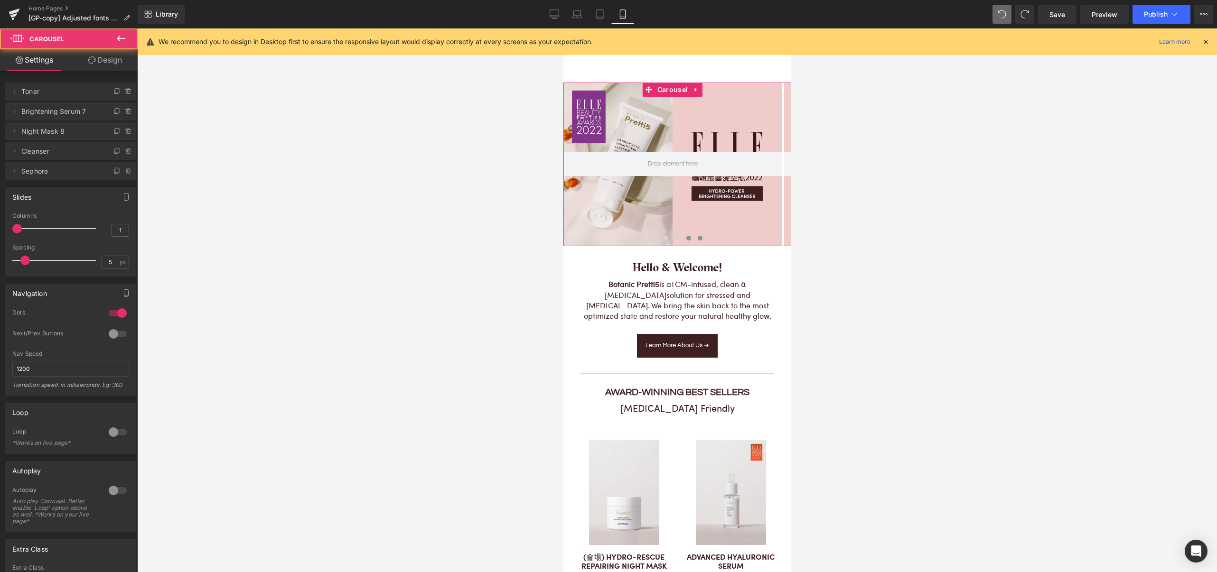
click at [697, 239] on span at bounding box center [699, 238] width 5 height 5
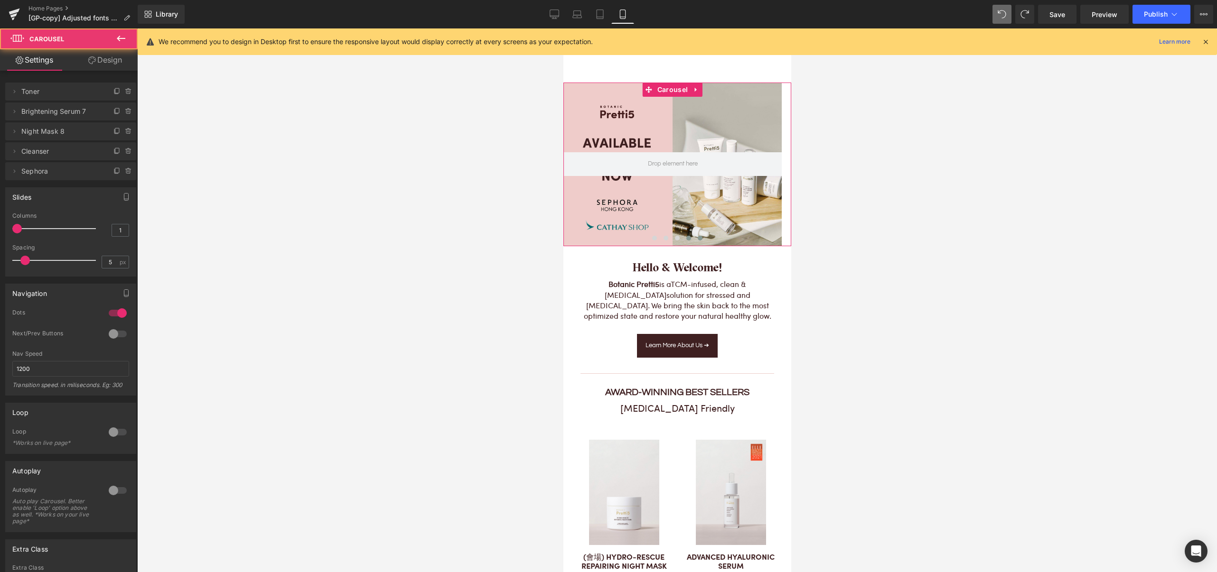
click at [686, 238] on span at bounding box center [688, 238] width 5 height 5
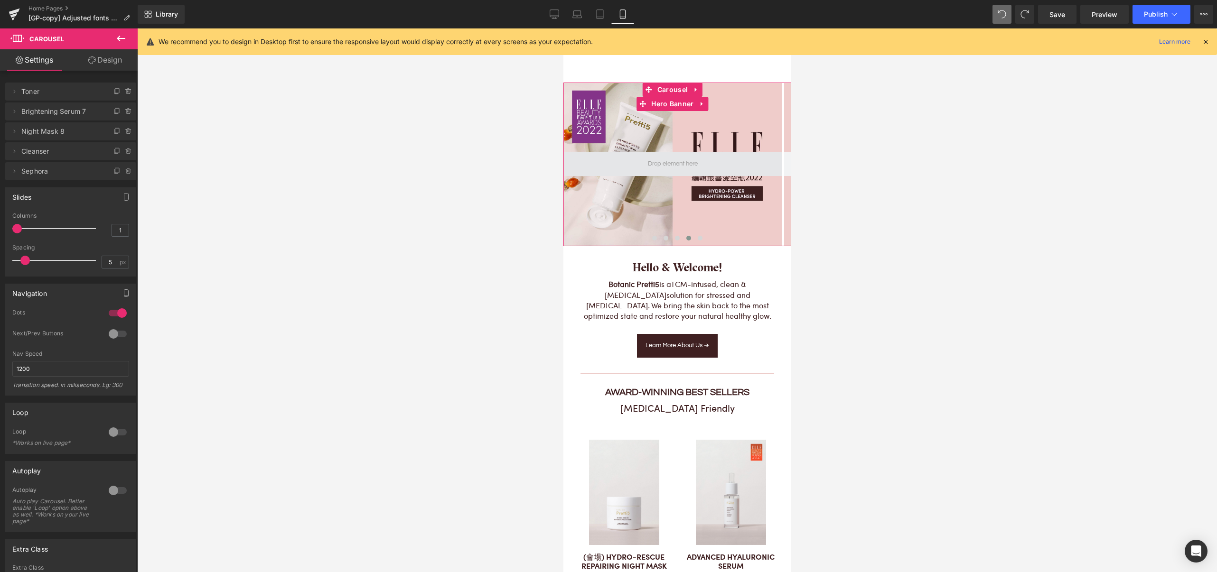
click at [664, 166] on span at bounding box center [672, 164] width 56 height 15
drag, startPoint x: 684, startPoint y: 236, endPoint x: 660, endPoint y: 240, distance: 25.0
click at [660, 240] on div at bounding box center [677, 239] width 228 height 13
click at [663, 239] on span at bounding box center [665, 238] width 5 height 5
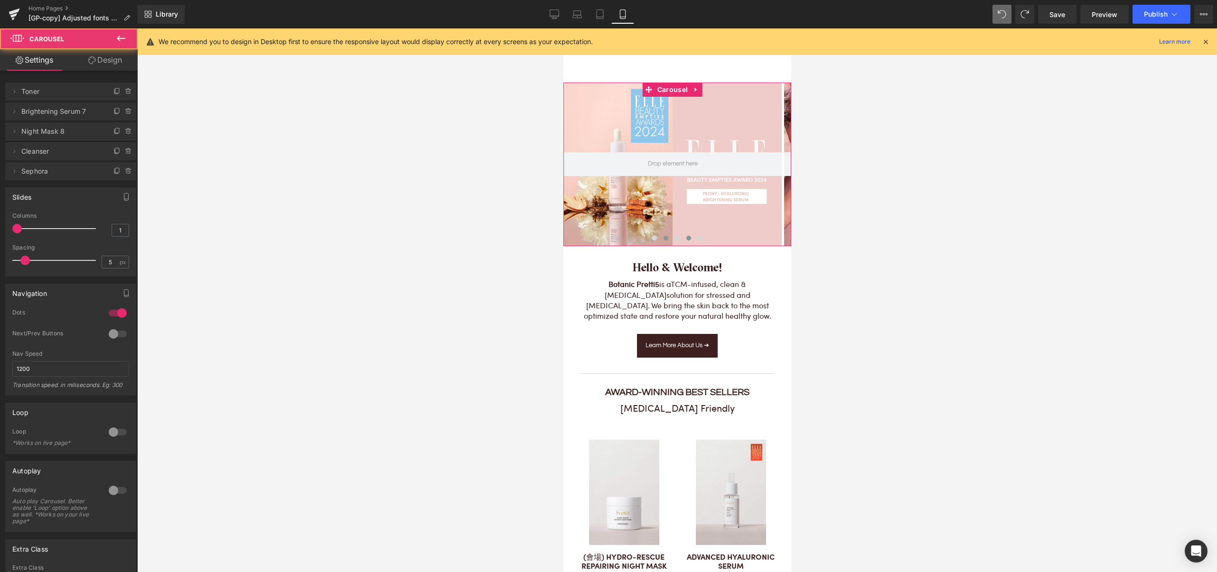
click at [686, 237] on span at bounding box center [688, 238] width 5 height 5
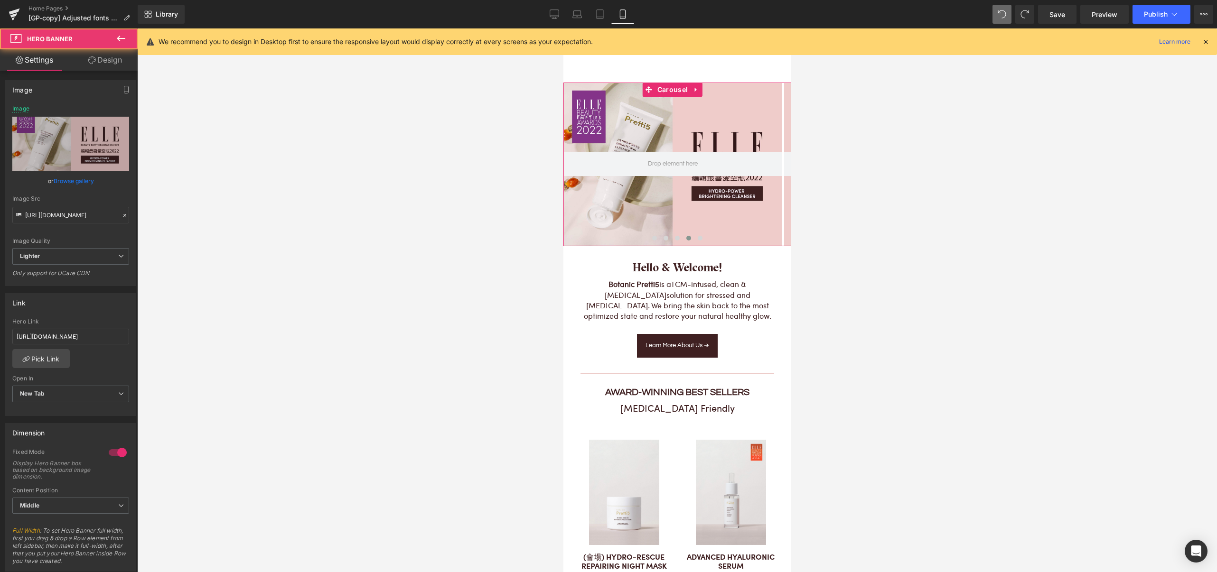
click at [699, 202] on div at bounding box center [672, 165] width 218 height 164
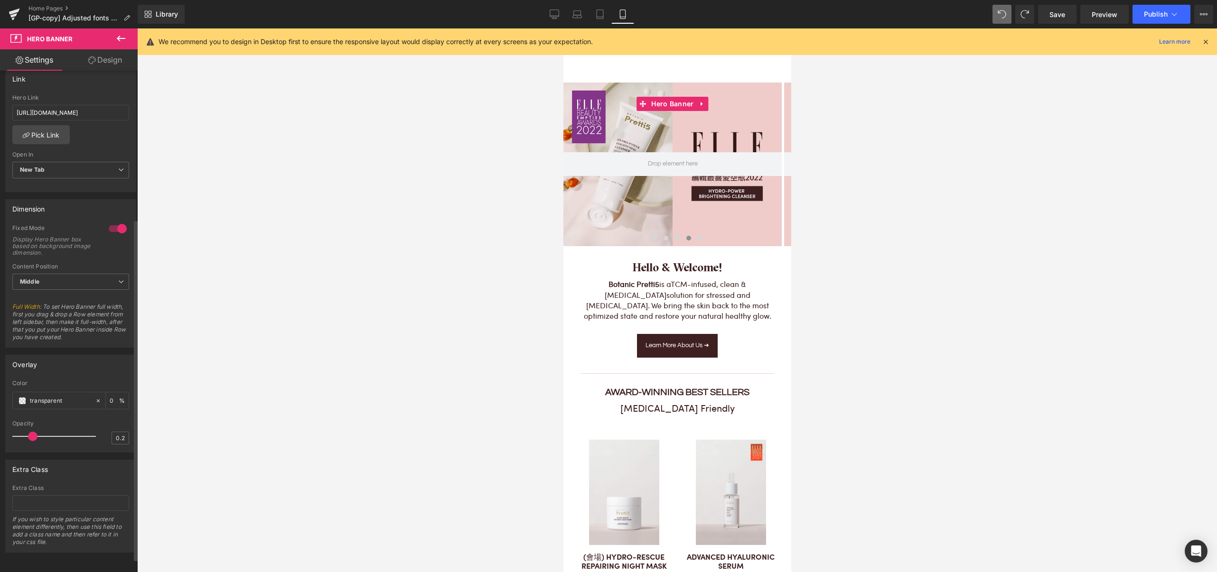
scroll to position [236, 0]
click at [84, 274] on span "Middle" at bounding box center [70, 282] width 117 height 17
click at [82, 291] on li "Top" at bounding box center [68, 298] width 113 height 14
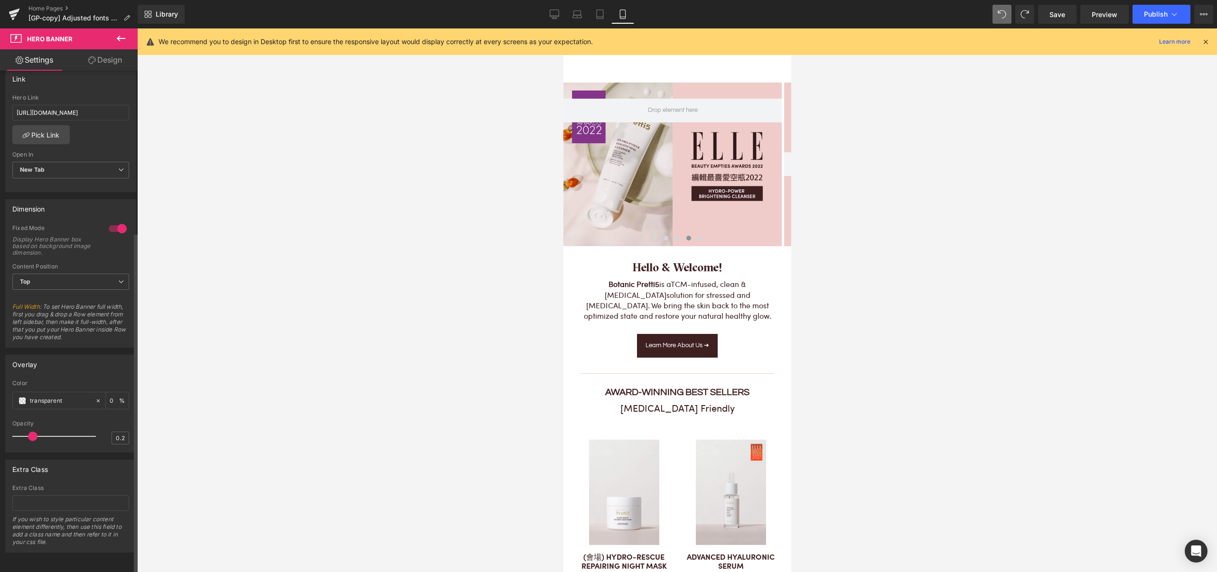
click at [89, 263] on div "Content Position Top Top Middle Bottom" at bounding box center [70, 282] width 117 height 38
click at [91, 274] on span "Top" at bounding box center [70, 282] width 117 height 17
click at [87, 306] on li "Middle" at bounding box center [68, 313] width 113 height 14
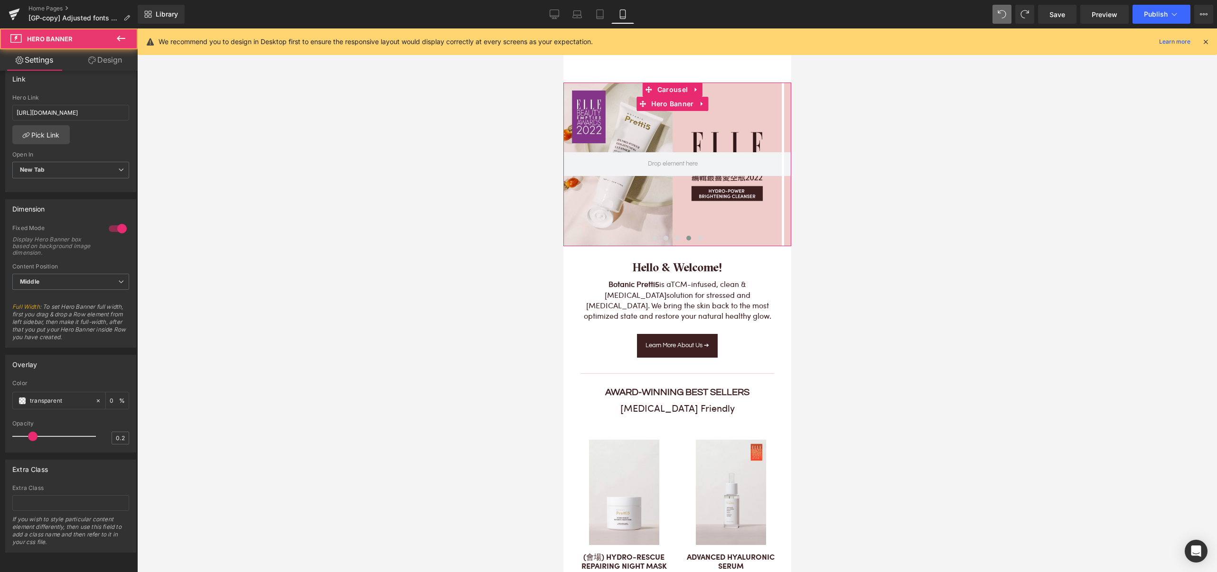
click at [651, 216] on div at bounding box center [672, 165] width 218 height 164
click at [660, 211] on div at bounding box center [672, 165] width 218 height 164
click at [679, 88] on span "Carousel" at bounding box center [671, 90] width 35 height 14
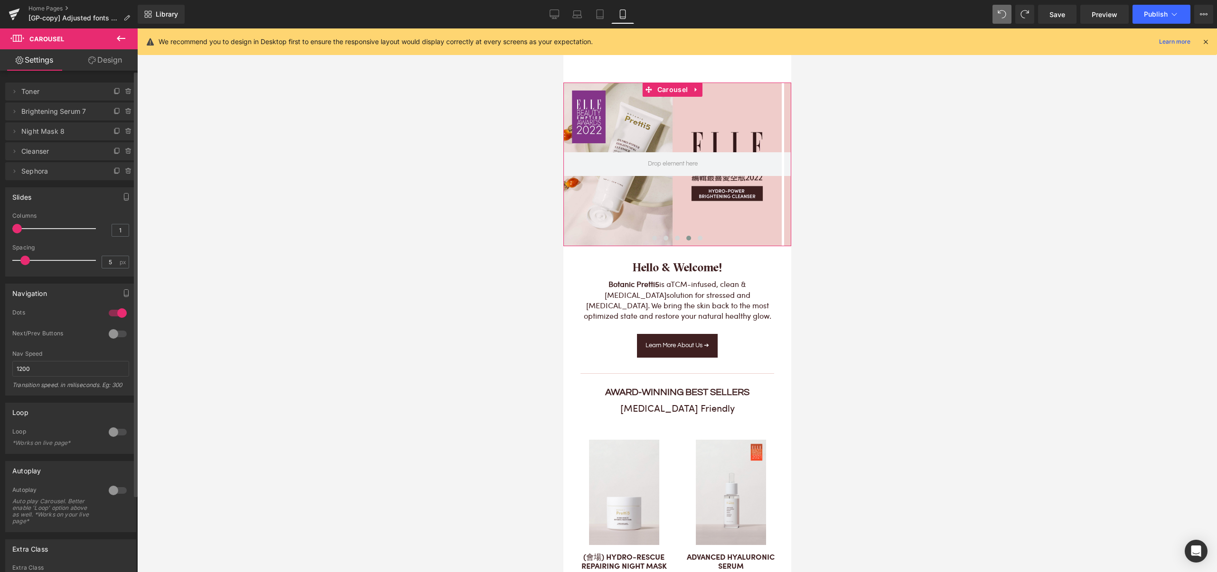
click at [38, 95] on span "Toner" at bounding box center [61, 92] width 80 height 18
click at [34, 111] on span "Brightening Serum 7" at bounding box center [61, 112] width 80 height 18
drag, startPoint x: 16, startPoint y: 109, endPoint x: 14, endPoint y: 84, distance: 24.8
click at [14, 81] on ul "Delete Cancel Toner Toner Name Toner Delete Cancel Brightening Serum 7 Brighten…" at bounding box center [70, 81] width 131 height 0
click at [18, 91] on span at bounding box center [14, 91] width 11 height 11
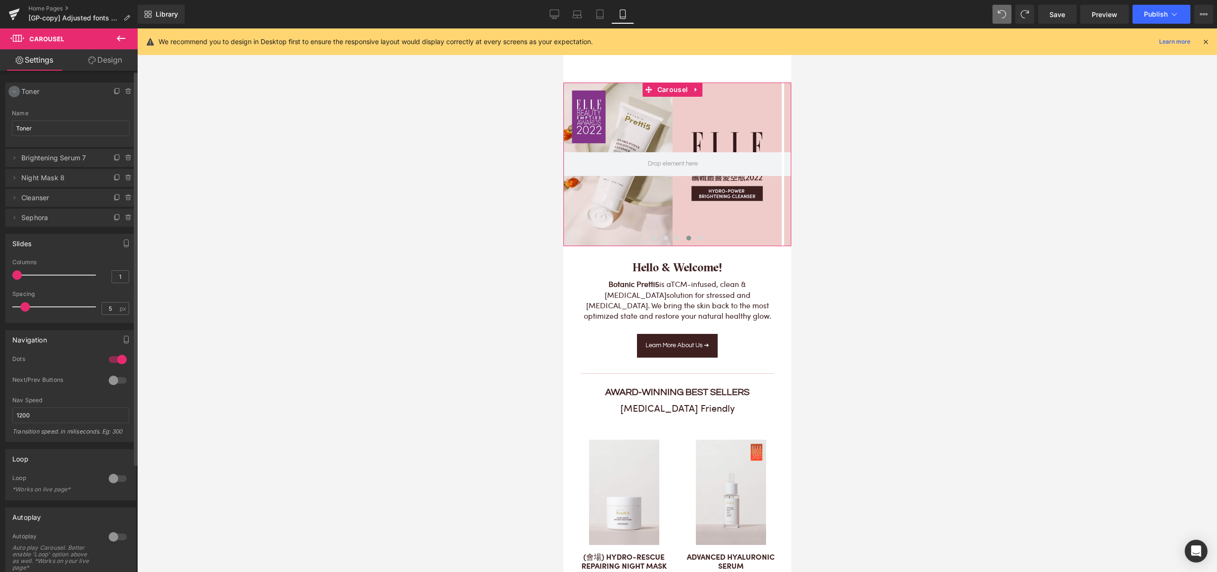
click at [17, 91] on icon at bounding box center [14, 92] width 8 height 8
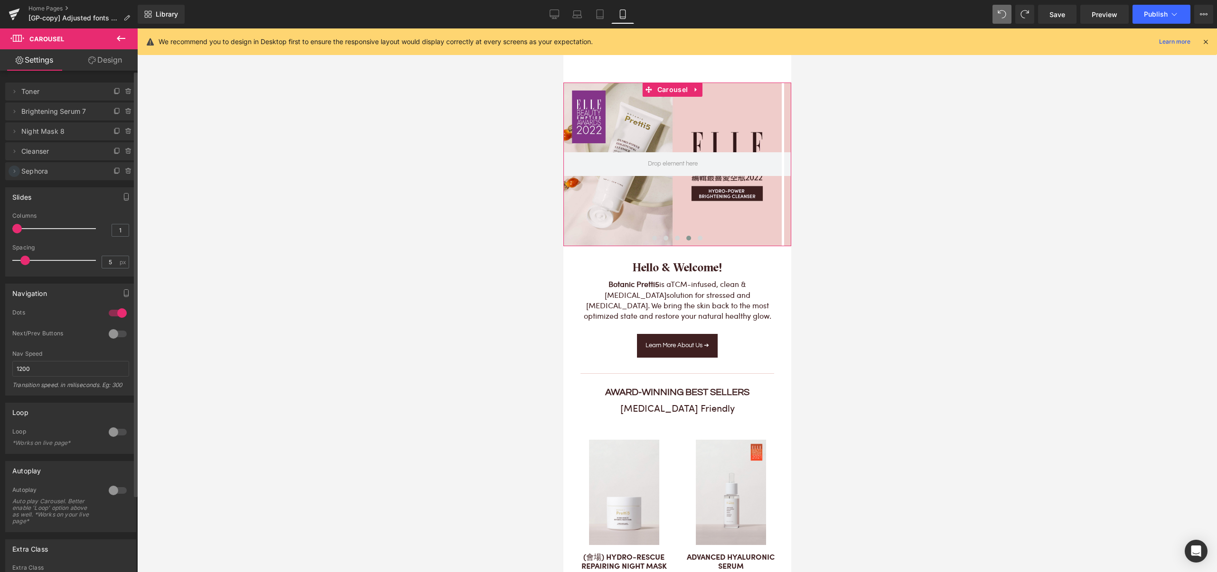
click at [16, 173] on icon at bounding box center [14, 172] width 8 height 8
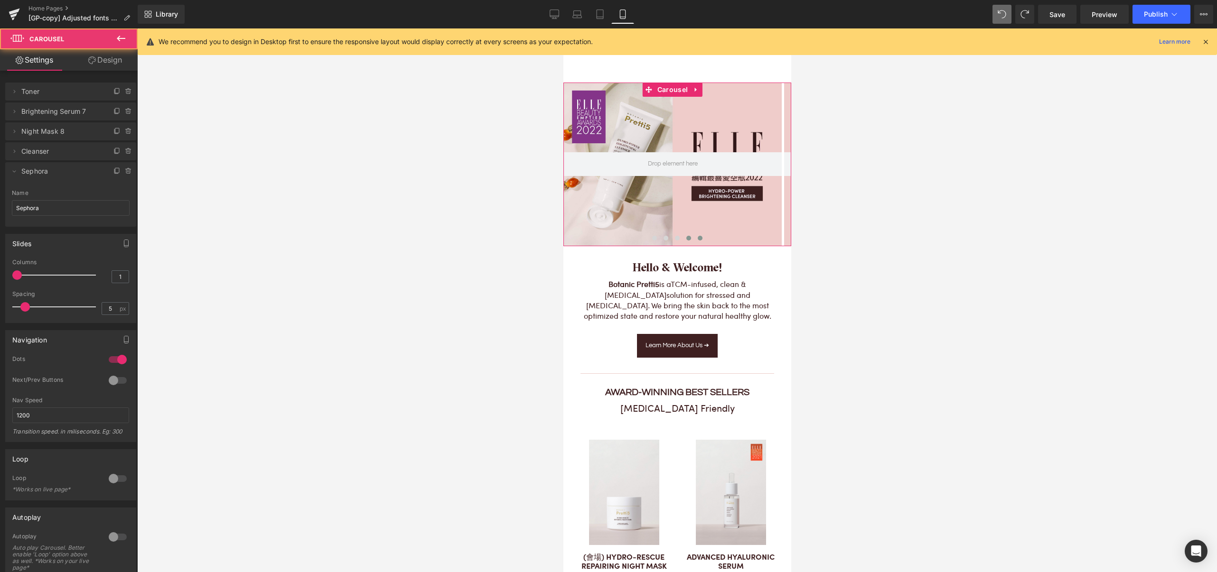
click at [697, 236] on span at bounding box center [699, 238] width 5 height 5
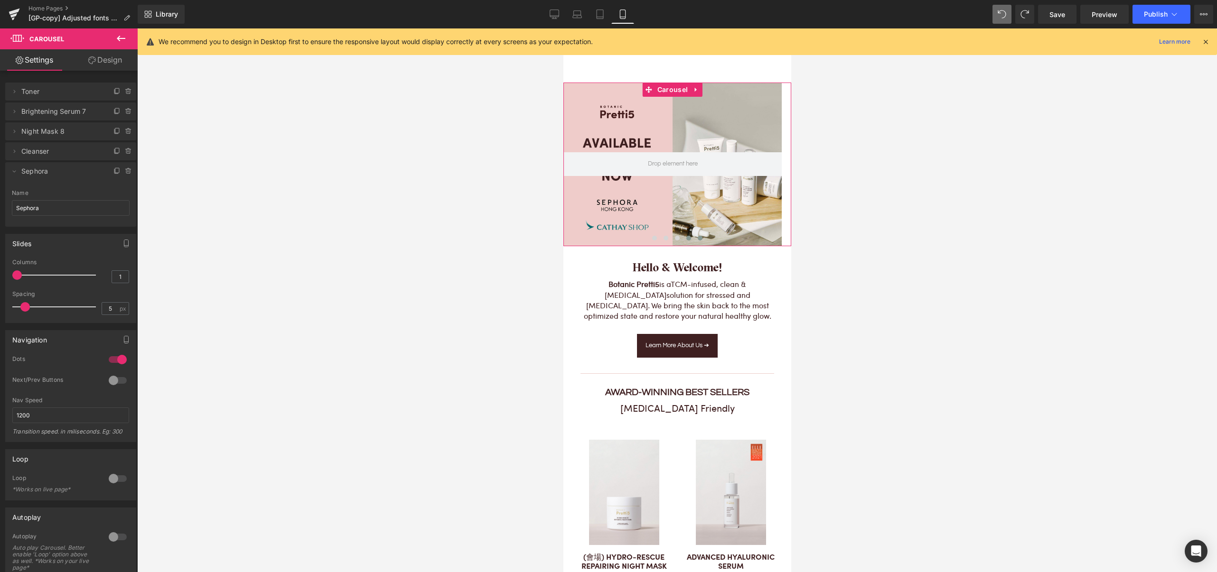
drag, startPoint x: 681, startPoint y: 236, endPoint x: 1085, endPoint y: 245, distance: 404.0
click at [686, 236] on span at bounding box center [688, 238] width 5 height 5
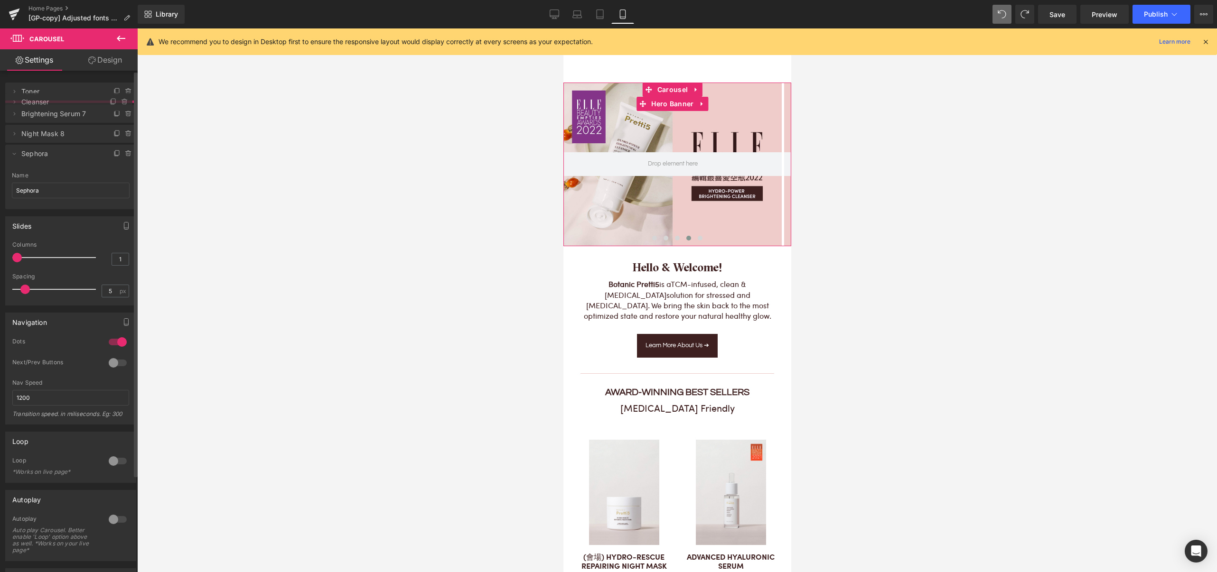
drag, startPoint x: 74, startPoint y: 149, endPoint x: 71, endPoint y: 100, distance: 49.5
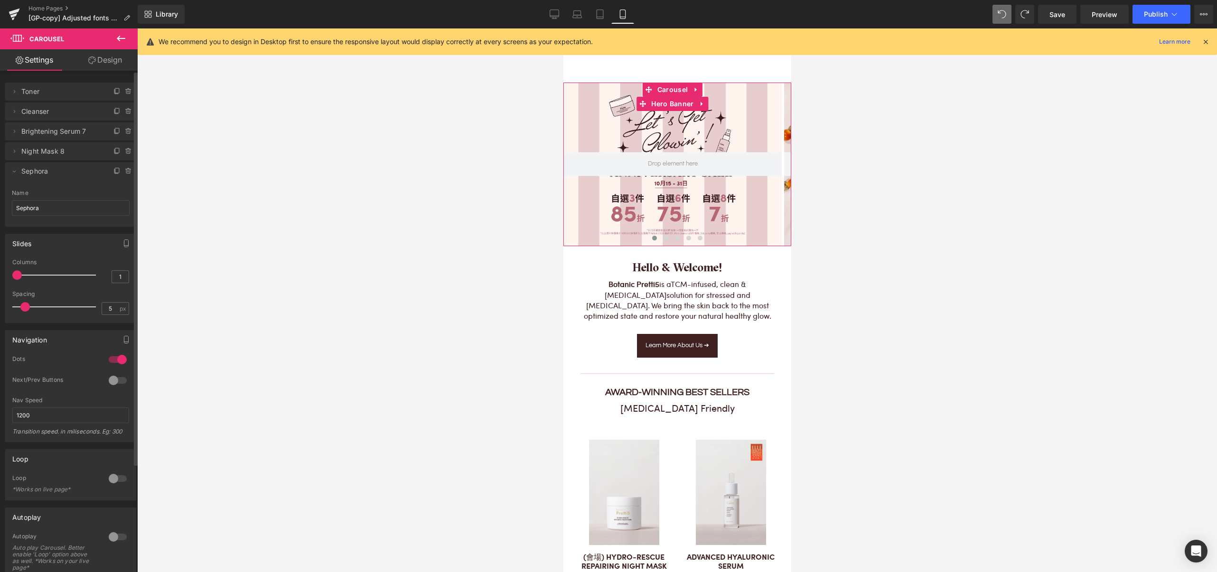
click at [45, 90] on span "Toner" at bounding box center [61, 92] width 80 height 18
click at [25, 93] on span "Toner" at bounding box center [61, 92] width 80 height 18
click at [44, 112] on span "Cleanser" at bounding box center [61, 112] width 80 height 18
click at [54, 112] on span "Cleanser" at bounding box center [61, 112] width 80 height 18
click at [88, 112] on span "Cleanser" at bounding box center [61, 112] width 80 height 18
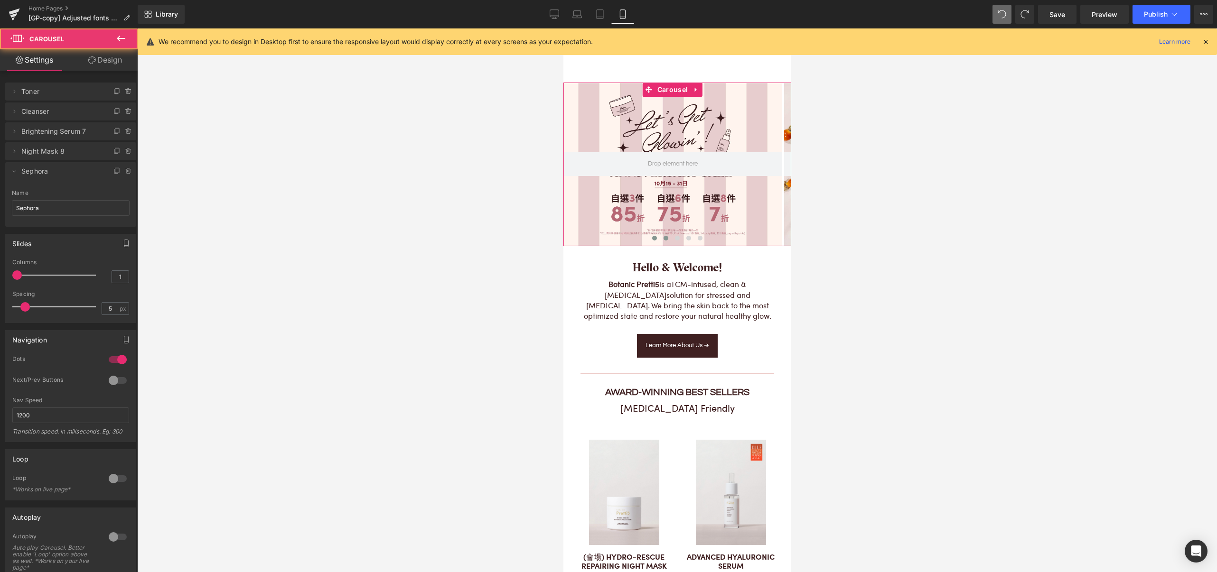
click at [663, 236] on span at bounding box center [665, 238] width 5 height 5
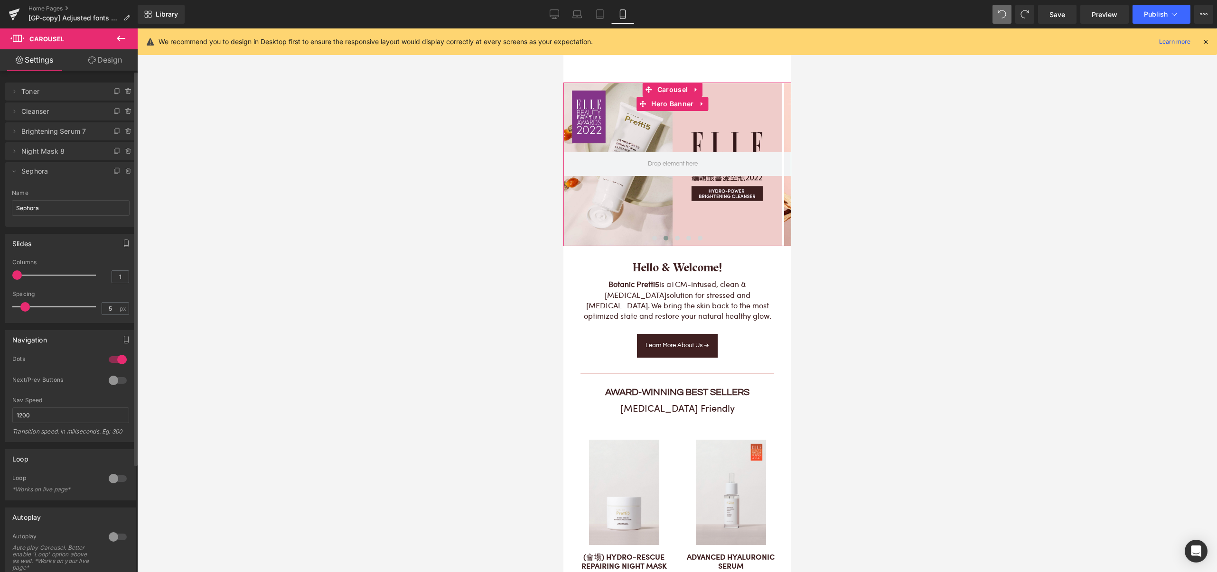
click at [48, 113] on span "Cleanser" at bounding box center [61, 112] width 80 height 18
click at [58, 111] on span "Cleanser" at bounding box center [61, 112] width 80 height 18
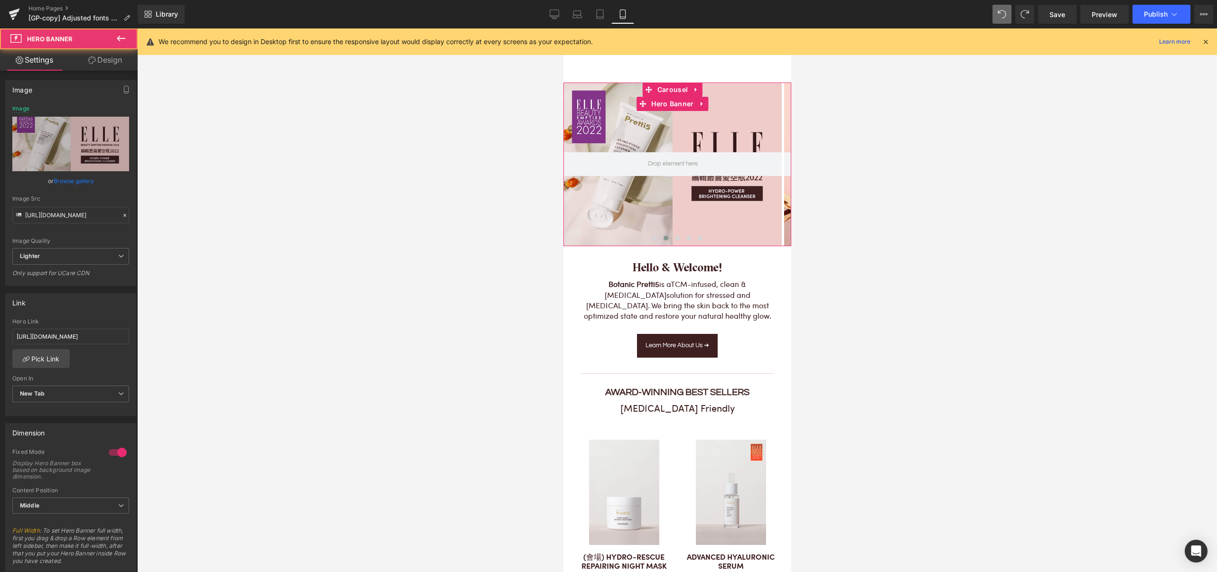
click at [673, 137] on div at bounding box center [672, 165] width 218 height 164
click at [84, 179] on link "Browse gallery" at bounding box center [74, 181] width 40 height 17
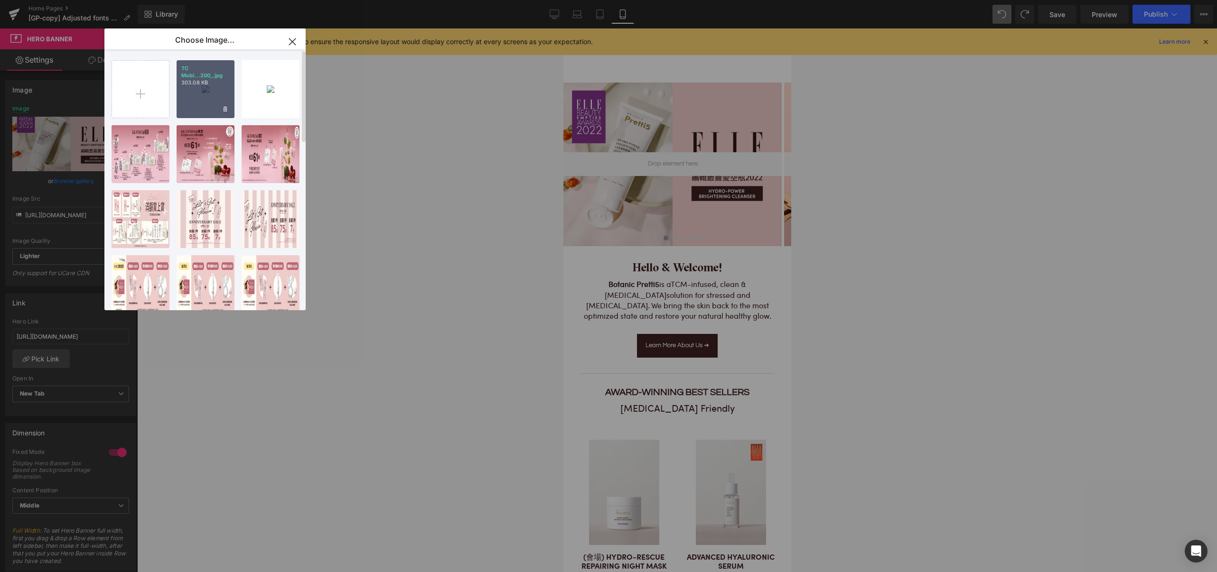
click at [203, 91] on div "TC Mobi...200_.jpg 303.08 KB" at bounding box center [206, 89] width 58 height 58
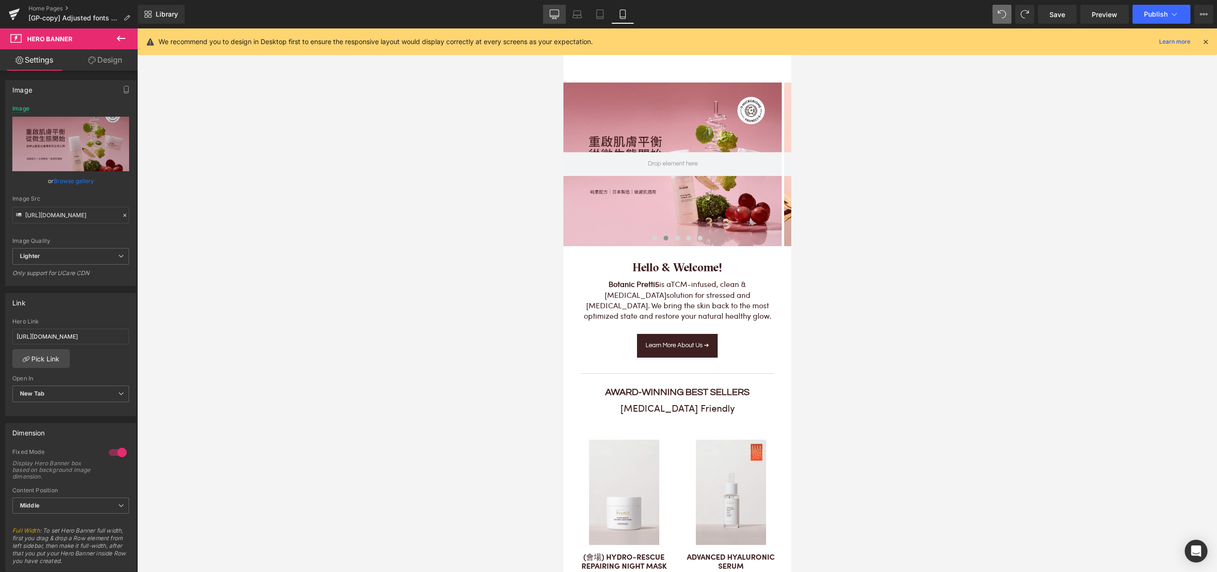
click at [559, 10] on icon at bounding box center [554, 13] width 9 height 9
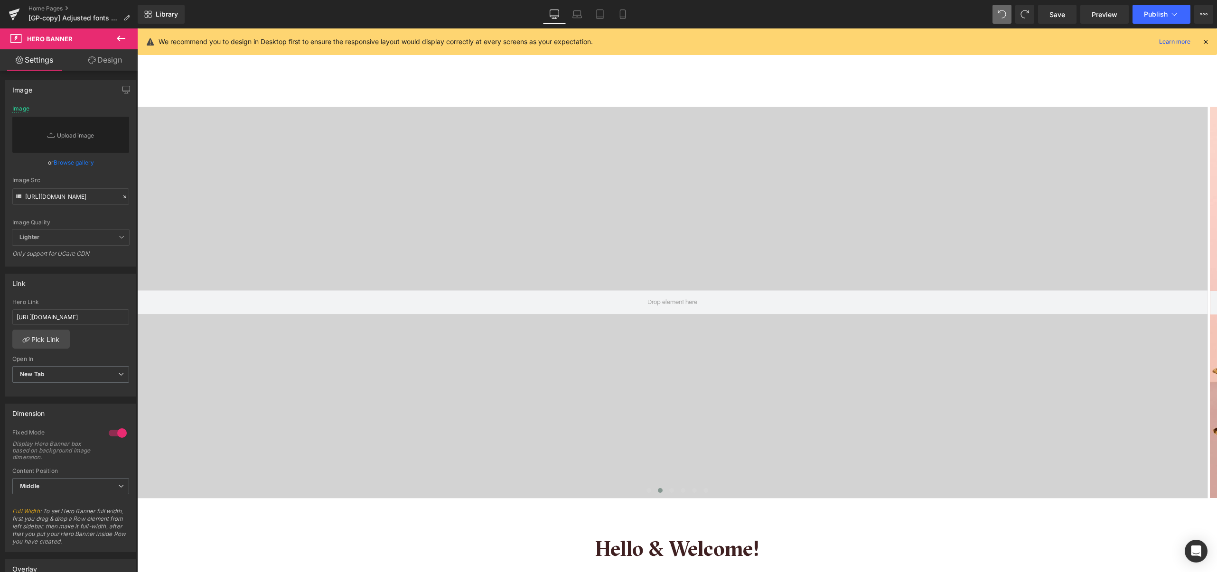
click at [181, 71] on button "English" at bounding box center [179, 68] width 36 height 10
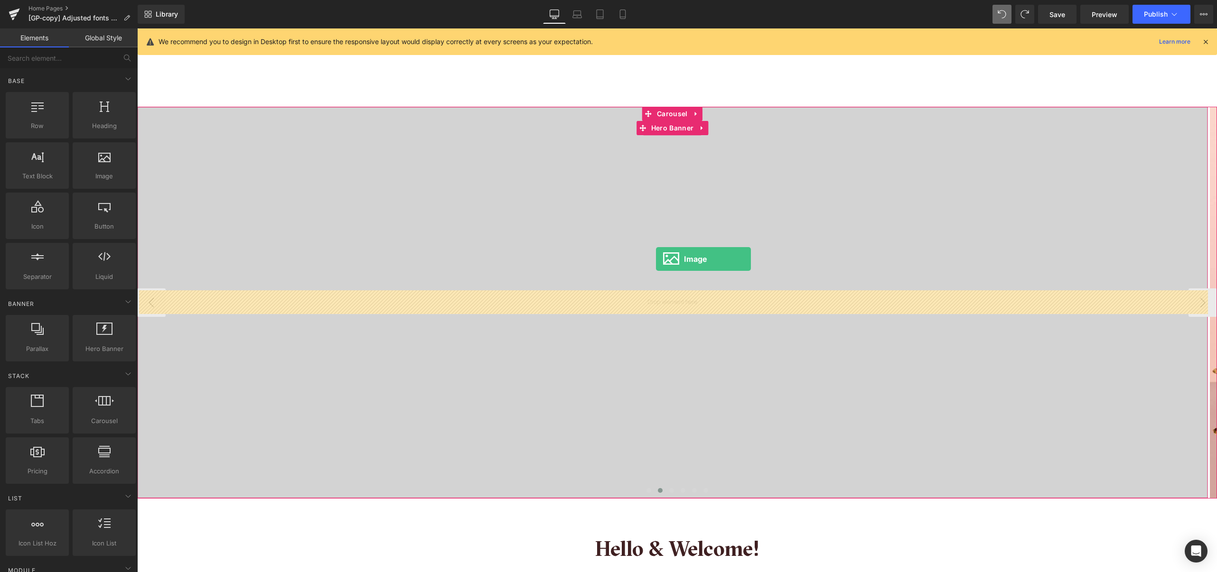
drag, startPoint x: 244, startPoint y: 197, endPoint x: 656, endPoint y: 259, distance: 416.5
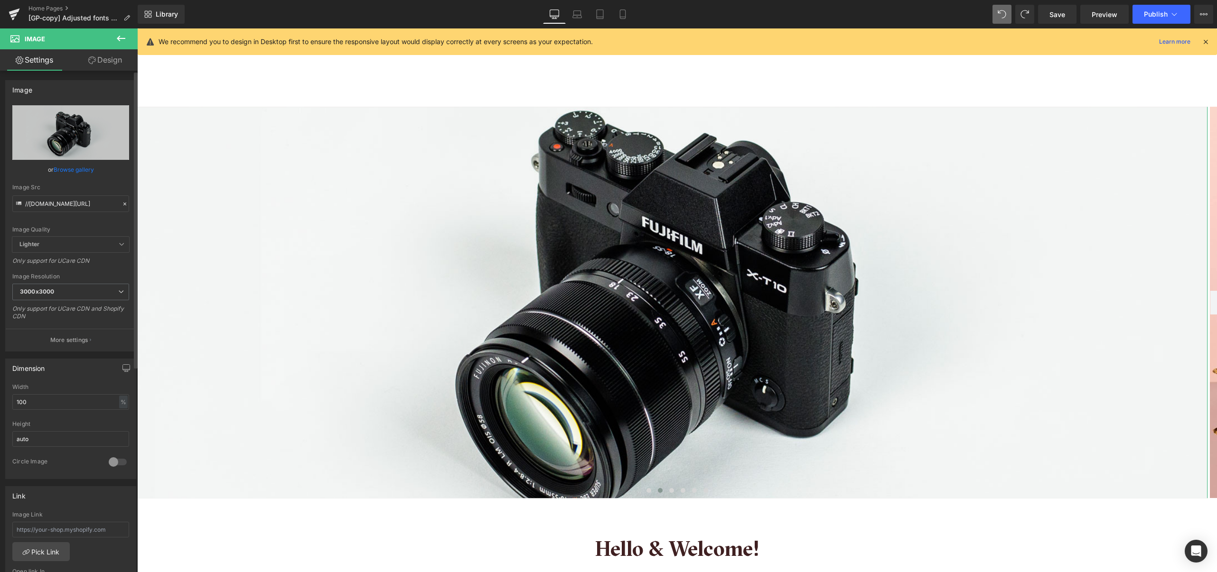
click at [78, 171] on link "Browse gallery" at bounding box center [74, 169] width 40 height 17
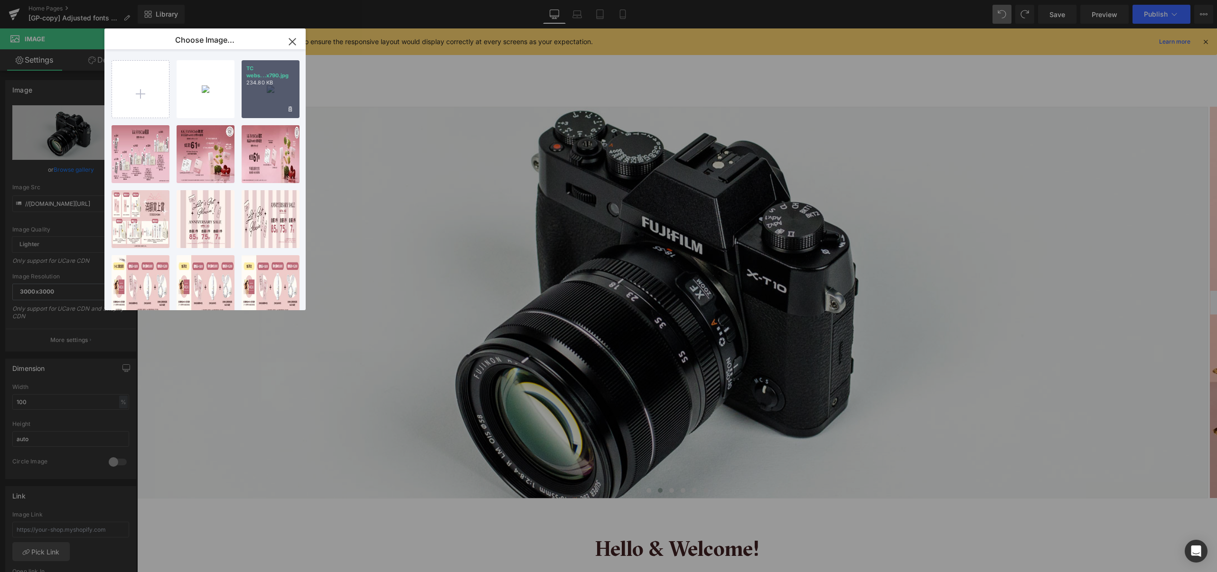
click at [261, 100] on div "TC webs...x790.jpg 234.80 KB" at bounding box center [271, 89] width 58 height 58
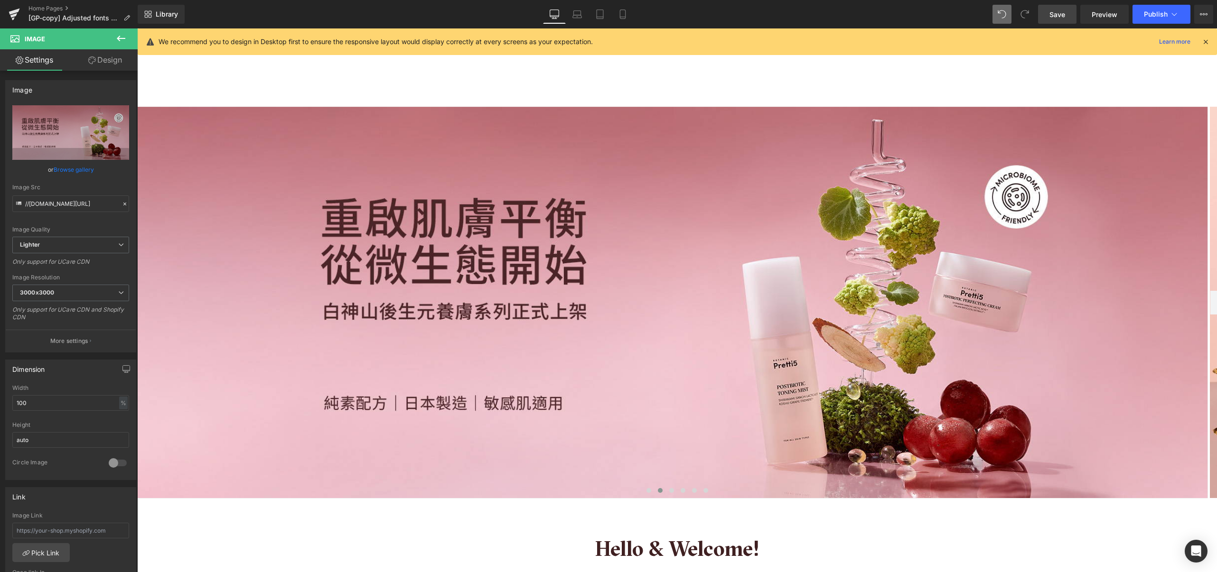
click at [1050, 10] on span "Save" at bounding box center [1057, 14] width 16 height 10
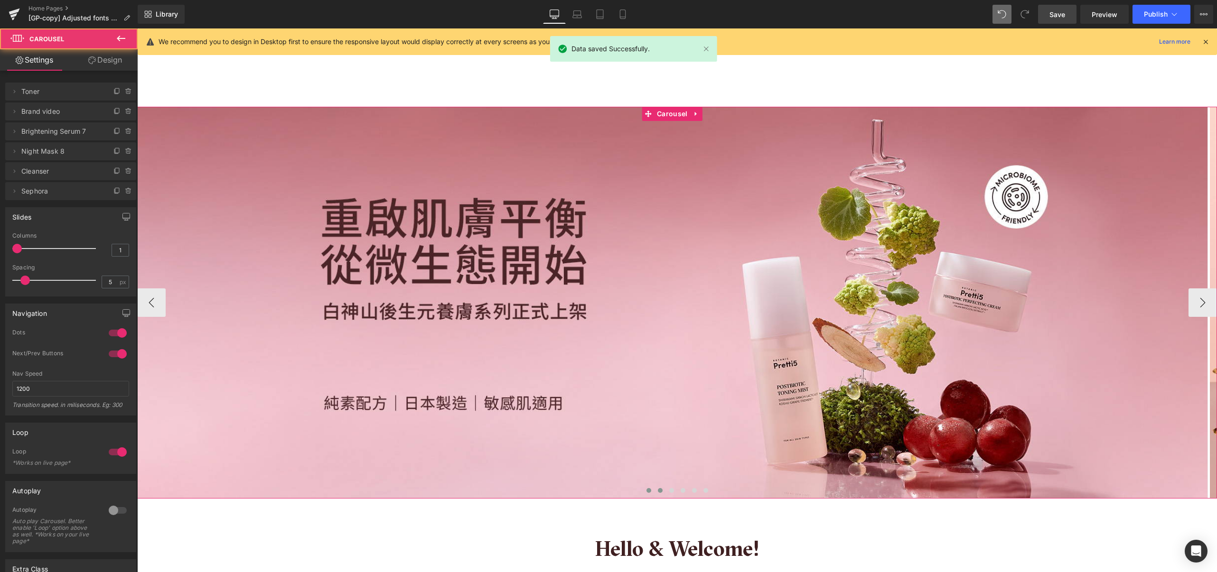
click at [644, 488] on button at bounding box center [648, 490] width 11 height 9
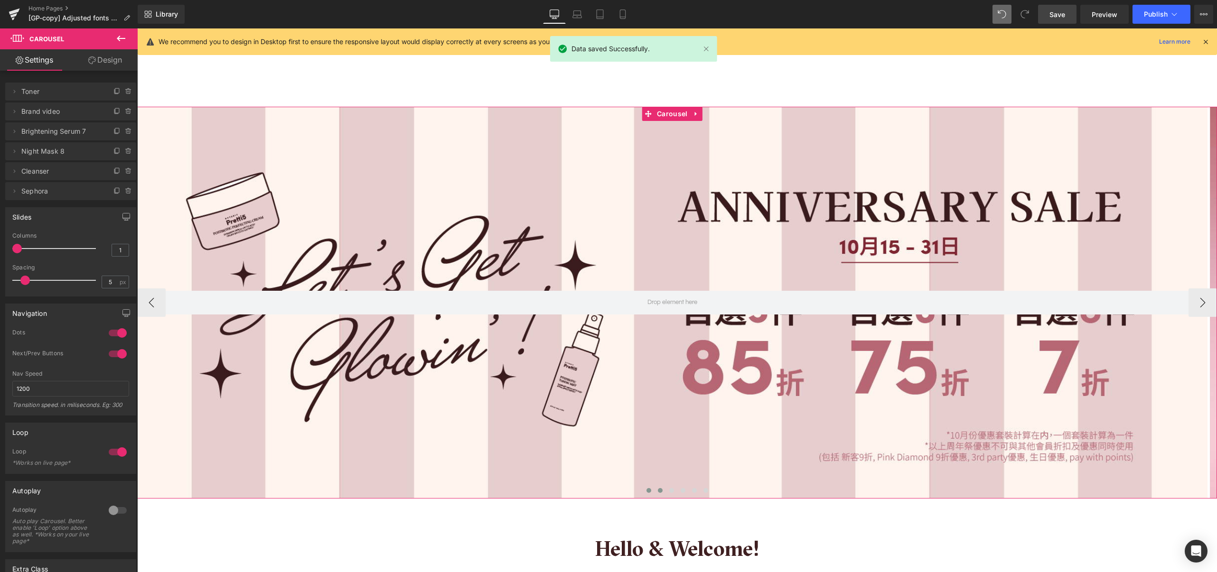
click at [654, 491] on button at bounding box center [659, 490] width 11 height 9
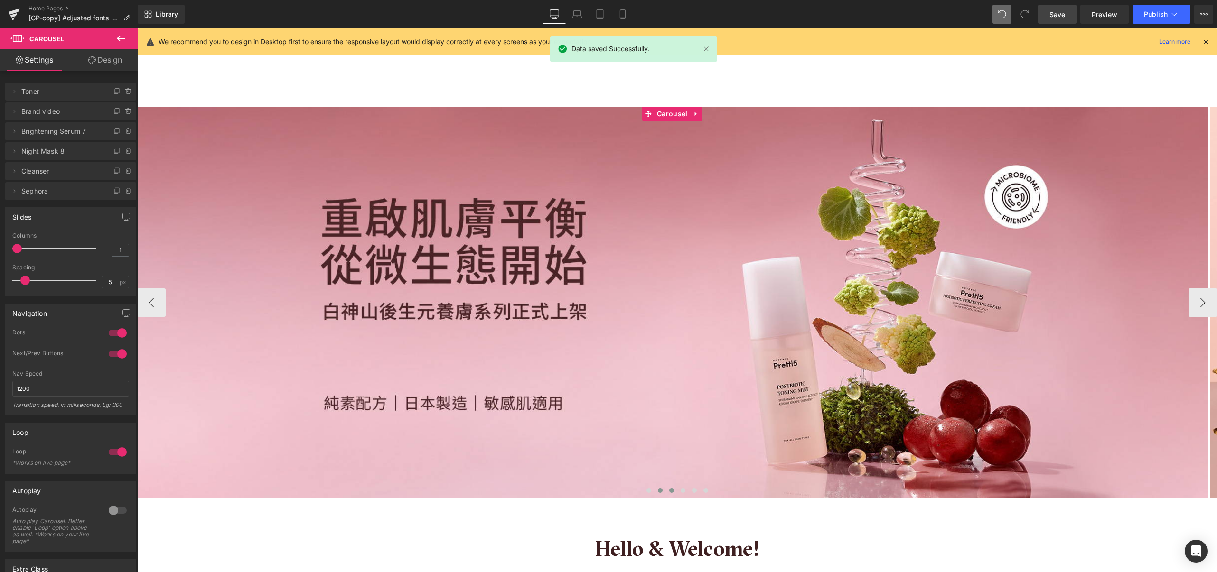
click at [671, 491] on button at bounding box center [671, 490] width 11 height 9
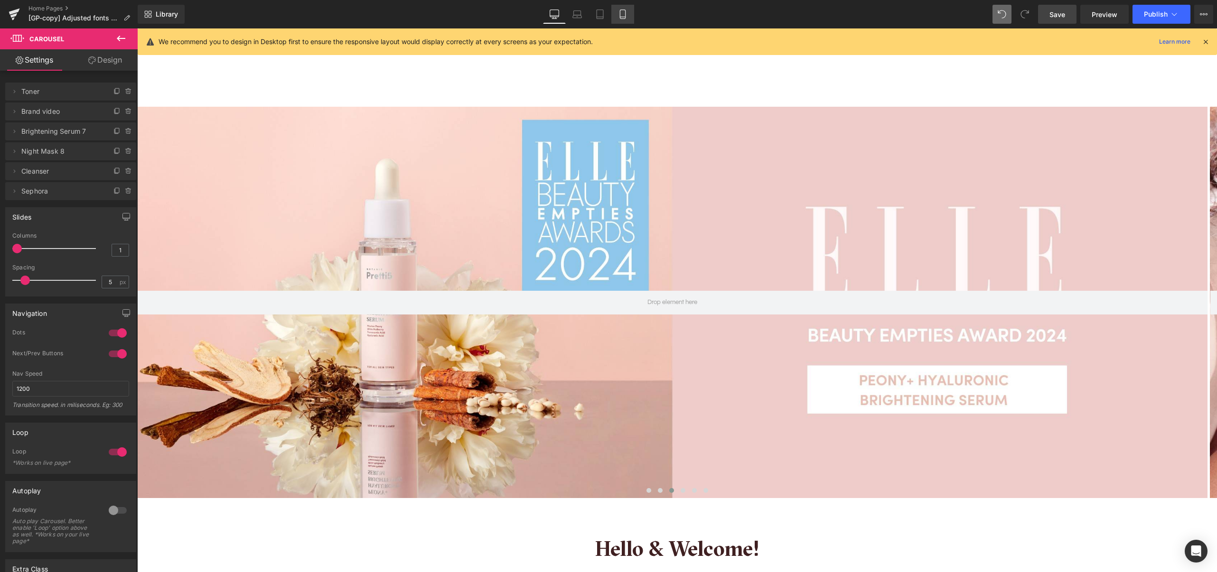
click at [620, 17] on icon at bounding box center [622, 17] width 5 height 0
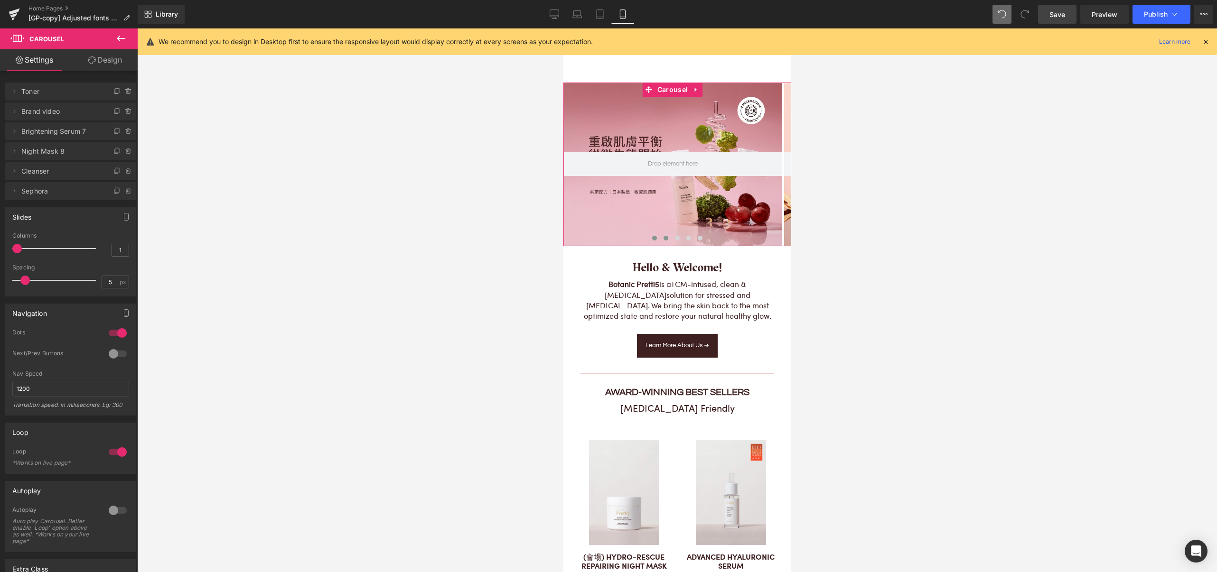
click at [652, 237] on button at bounding box center [653, 237] width 11 height 9
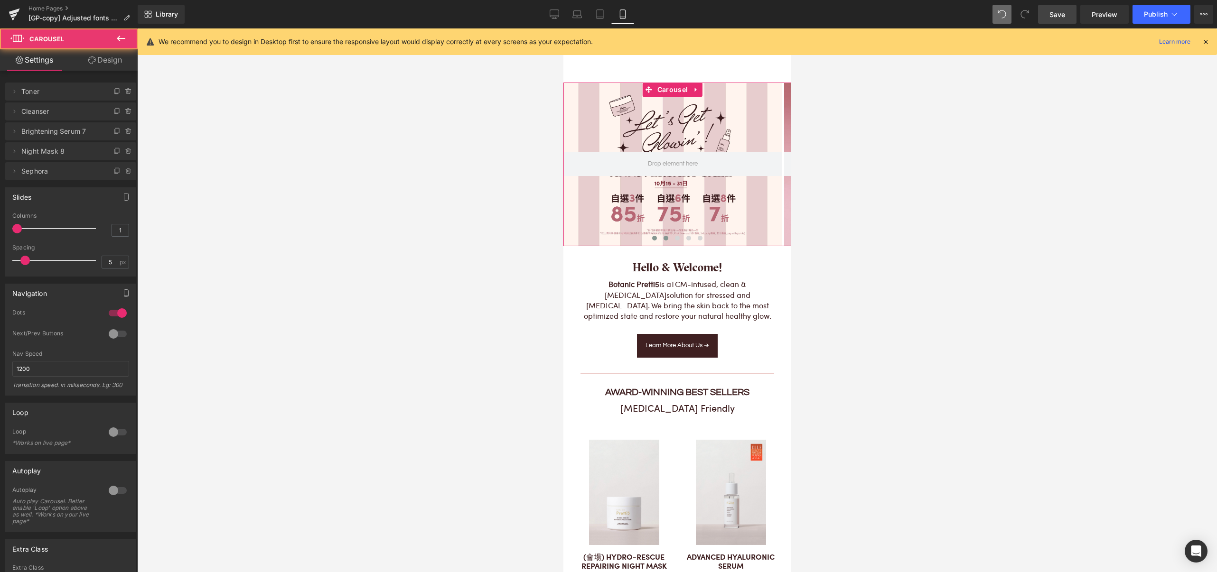
click at [663, 237] on span at bounding box center [665, 238] width 5 height 5
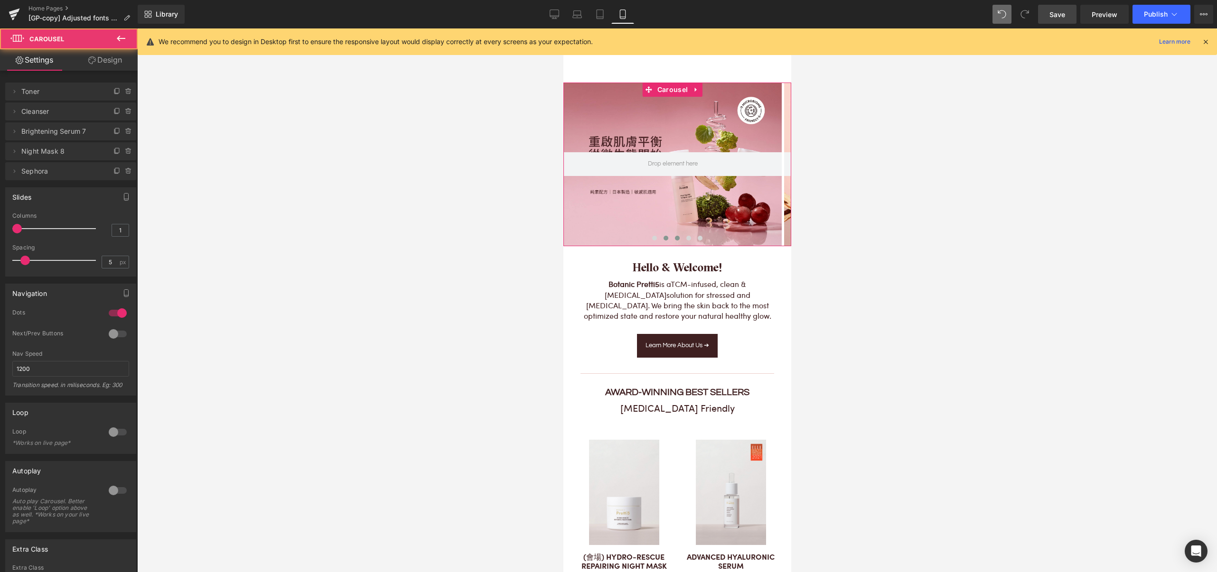
click at [674, 238] on span at bounding box center [676, 238] width 5 height 5
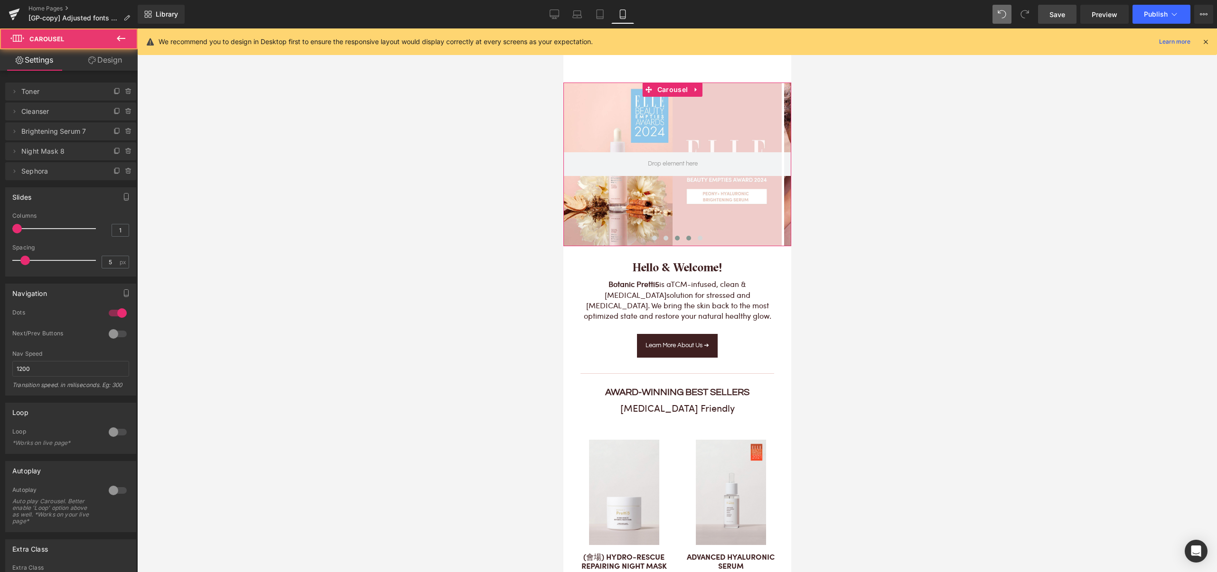
click at [685, 240] on button at bounding box center [687, 237] width 11 height 9
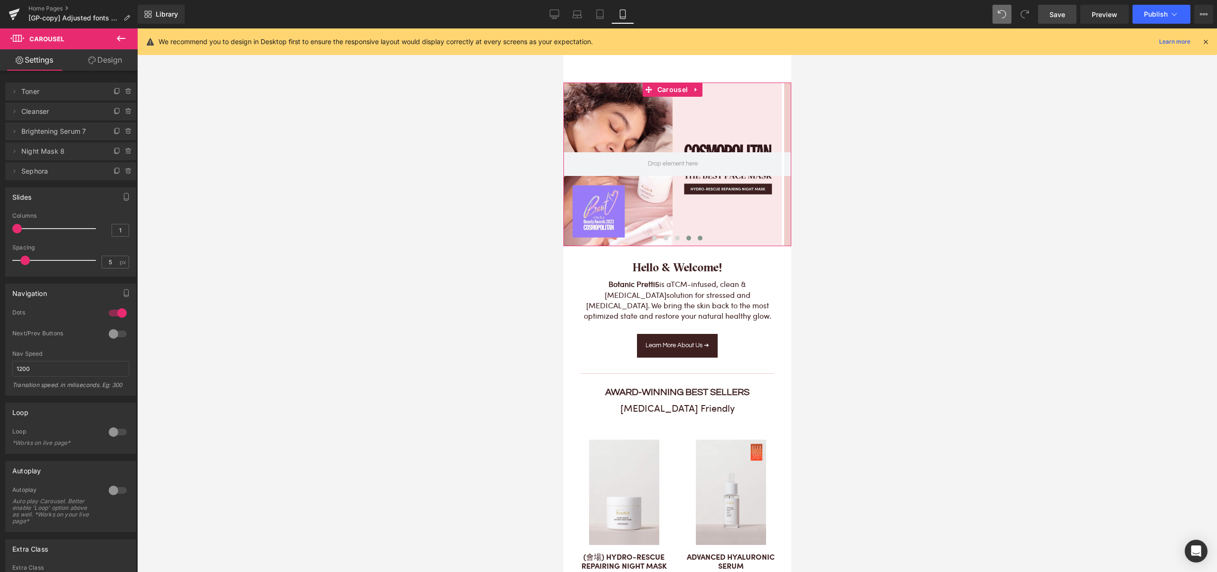
click at [694, 240] on button at bounding box center [699, 237] width 11 height 9
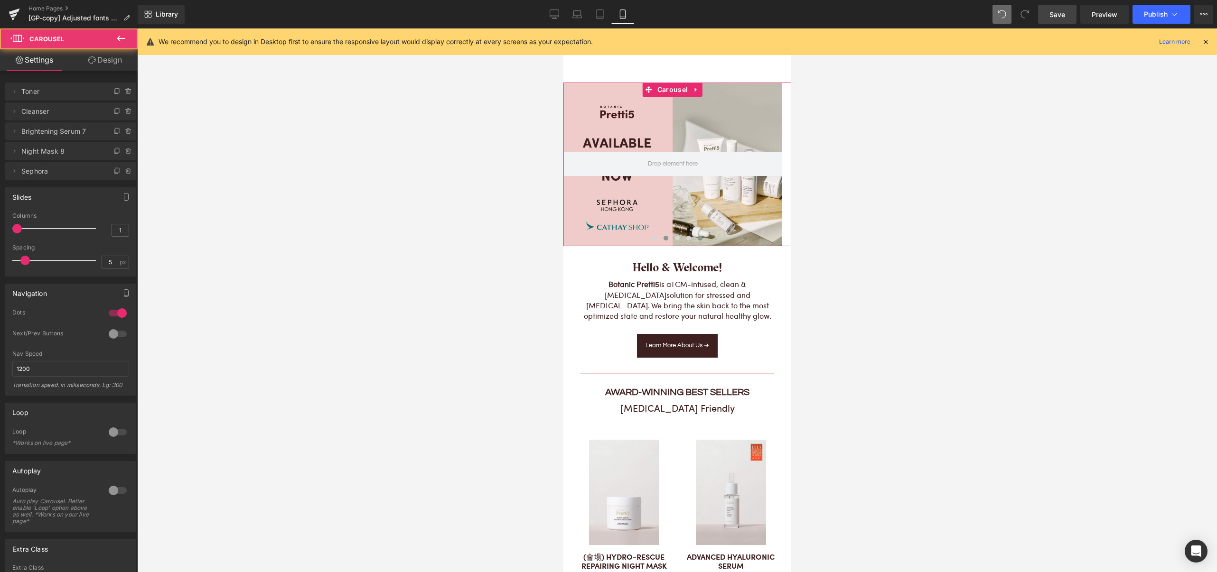
click at [663, 238] on span at bounding box center [665, 238] width 5 height 5
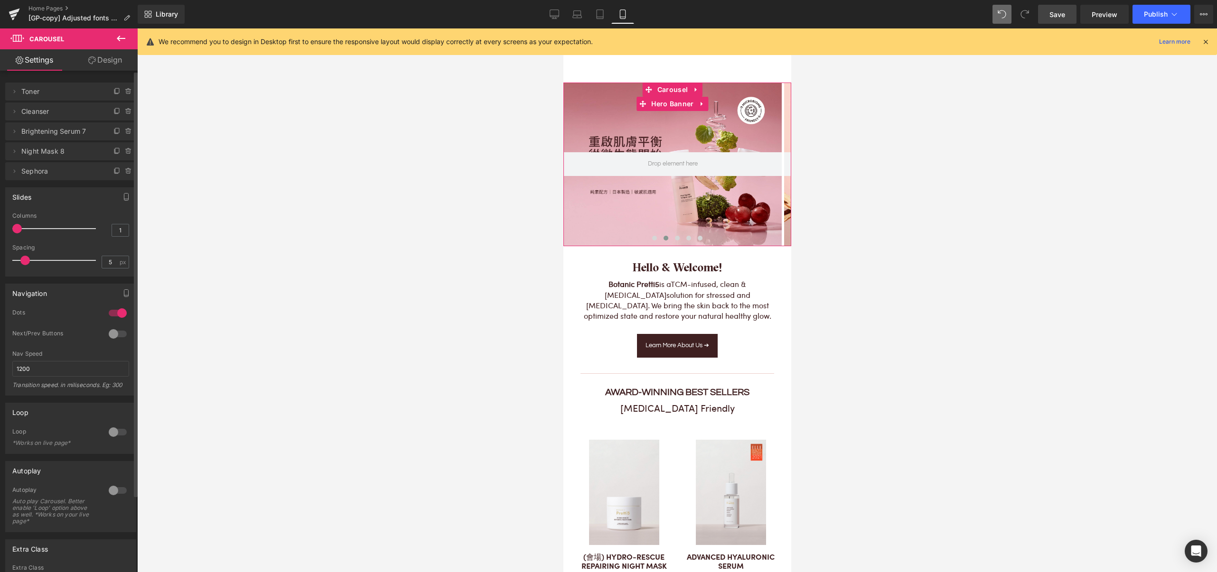
click at [59, 112] on span "Cleanser" at bounding box center [61, 112] width 80 height 18
click at [52, 110] on span "Cleanser" at bounding box center [61, 112] width 80 height 18
click at [16, 112] on icon at bounding box center [14, 112] width 8 height 8
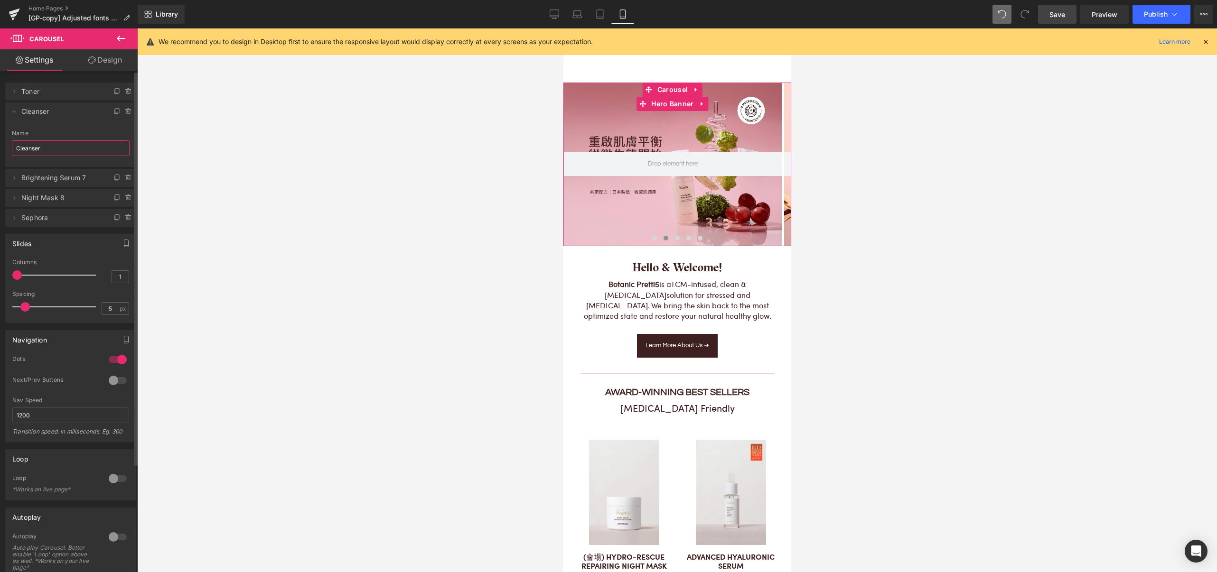
drag, startPoint x: 56, startPoint y: 148, endPoint x: 2, endPoint y: 149, distance: 53.2
click at [2, 149] on div "Delete Cancel Toner Toner Name Toner Delete Cancel Cleanser Cleanser Name Clean…" at bounding box center [71, 150] width 142 height 154
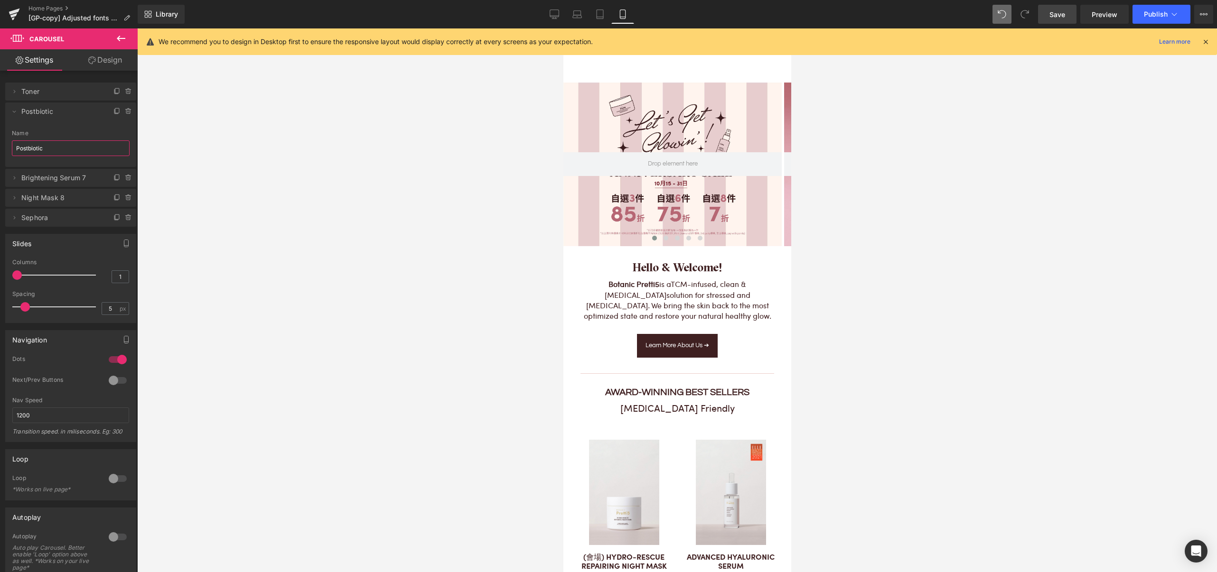
type input "Postbiotic"
click at [293, 200] on div at bounding box center [677, 300] width 1080 height 544
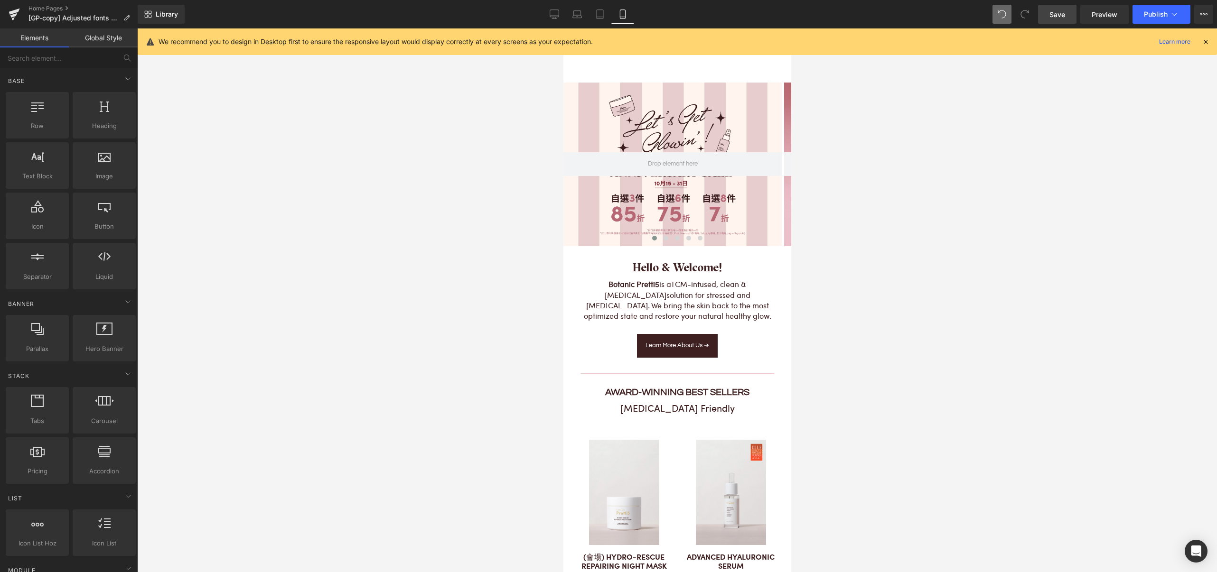
click at [1054, 11] on span "Save" at bounding box center [1057, 14] width 16 height 10
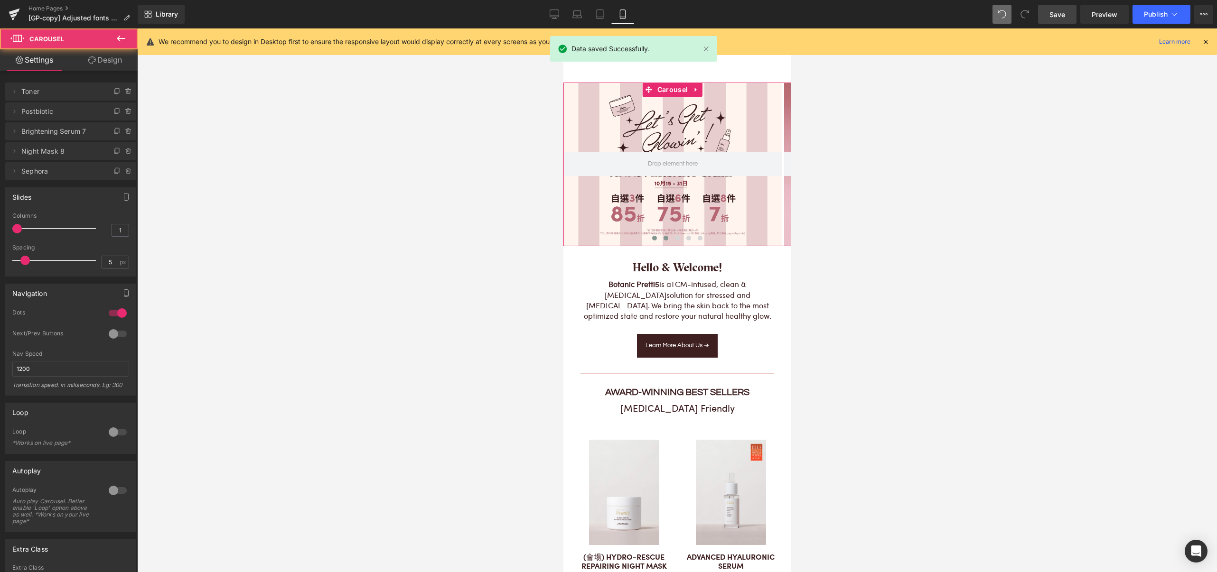
click at [663, 240] on span at bounding box center [665, 238] width 5 height 5
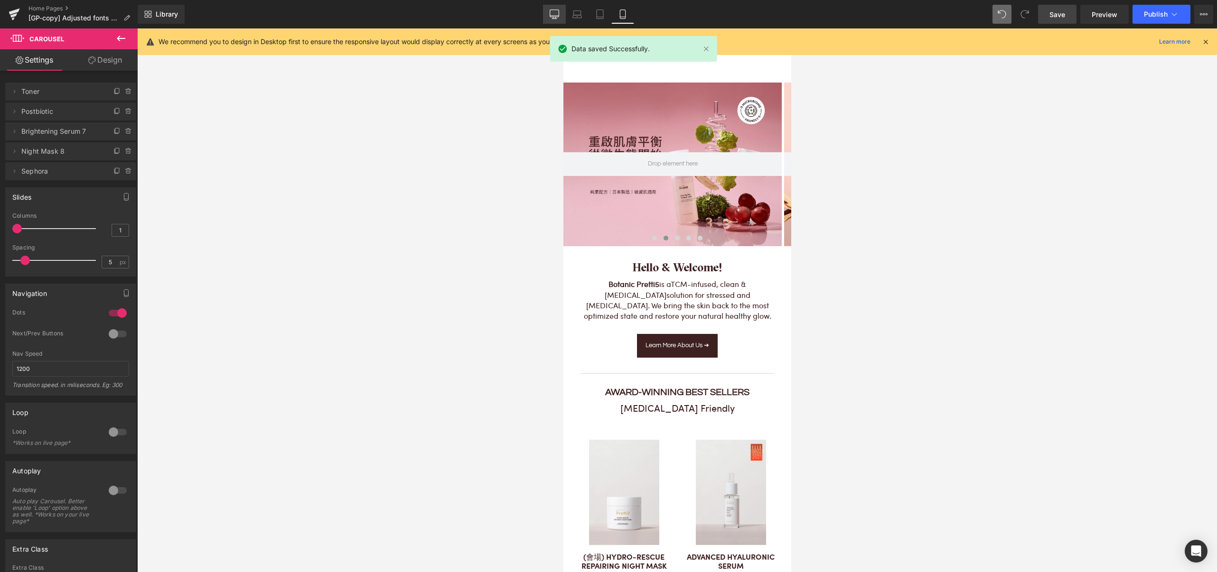
click at [557, 14] on icon at bounding box center [554, 13] width 9 height 9
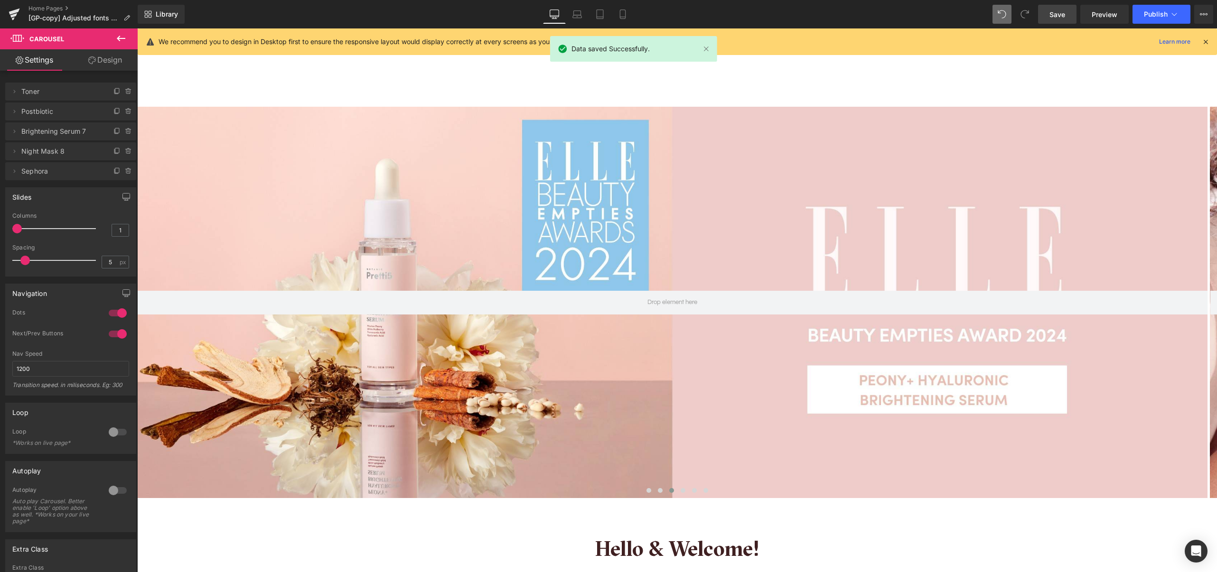
click at [1054, 16] on span "Save" at bounding box center [1057, 14] width 16 height 10
